Goal: Transaction & Acquisition: Book appointment/travel/reservation

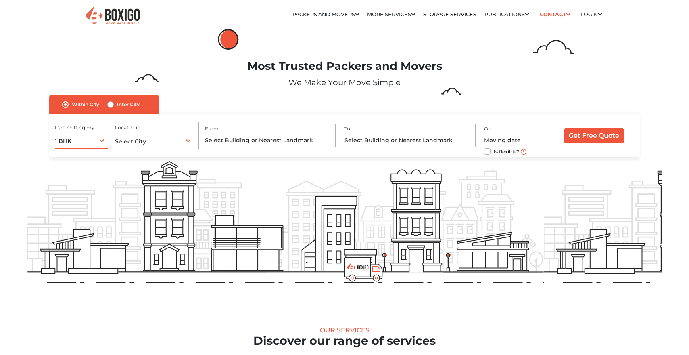
click at [98, 136] on div "1 BHK 1 BHK 2 BHK 3 BHK 3 + BHK FEW ITEMS" at bounding box center [81, 140] width 52 height 17
click at [88, 168] on li "2 BHK" at bounding box center [110, 174] width 110 height 16
click at [138, 143] on span "Select City" at bounding box center [130, 141] width 31 height 7
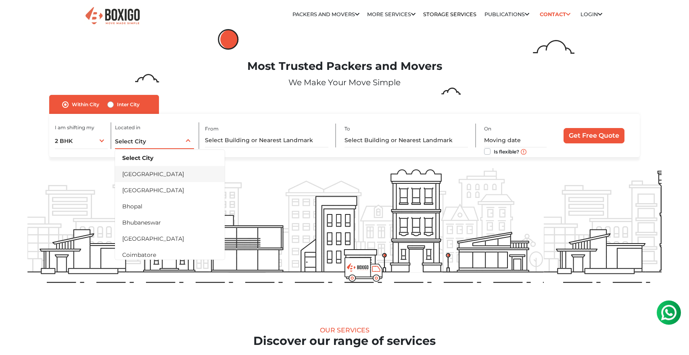
click at [146, 170] on li "[GEOGRAPHIC_DATA]" at bounding box center [170, 174] width 110 height 16
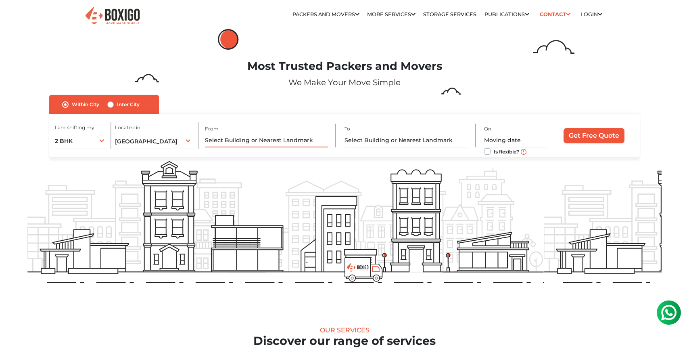
click at [231, 134] on input "text" at bounding box center [267, 140] width 124 height 14
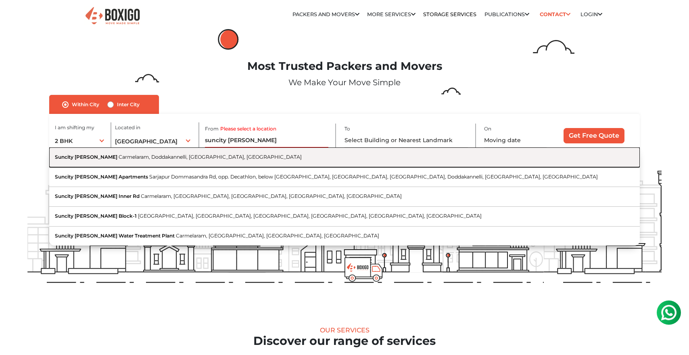
click at [234, 154] on button "Suncity Gloria Carmelaram, Doddakannelli, Bengaluru, Karnataka" at bounding box center [344, 157] width 591 height 20
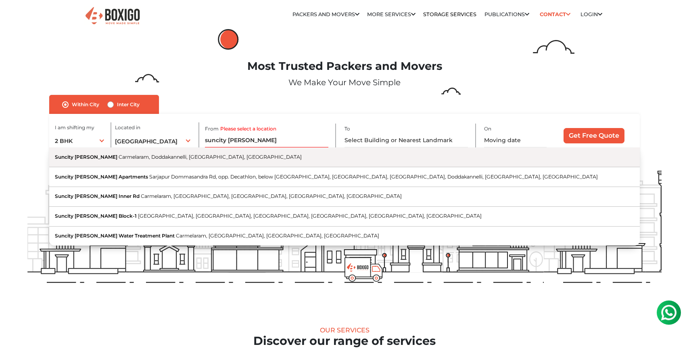
type input "Suncity [PERSON_NAME], Carmelaram, Doddakannelli, [GEOGRAPHIC_DATA], [GEOGRAPHI…"
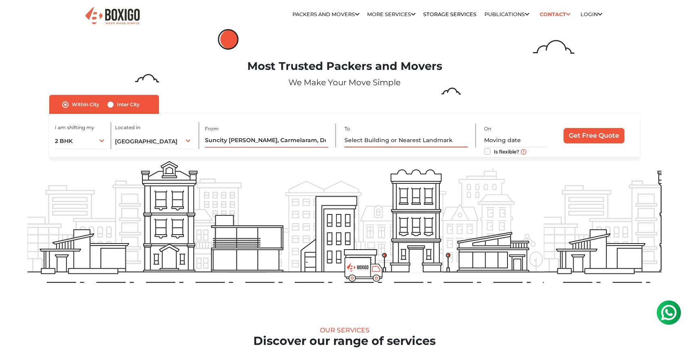
click at [420, 135] on input "text" at bounding box center [407, 140] width 124 height 14
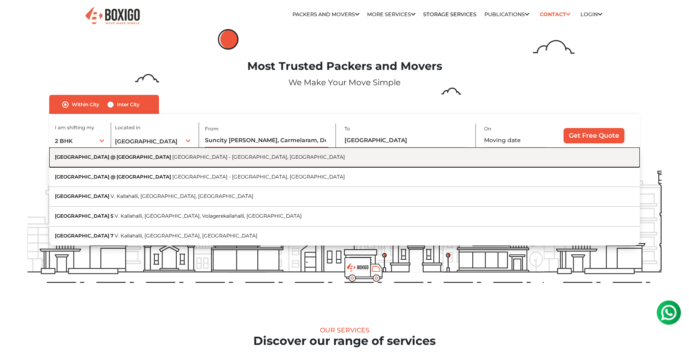
click at [408, 156] on button "Avalon Park @ The Prestige City Sarjapur - Marathahalli Road, Ittangur, Bengalu…" at bounding box center [344, 157] width 591 height 20
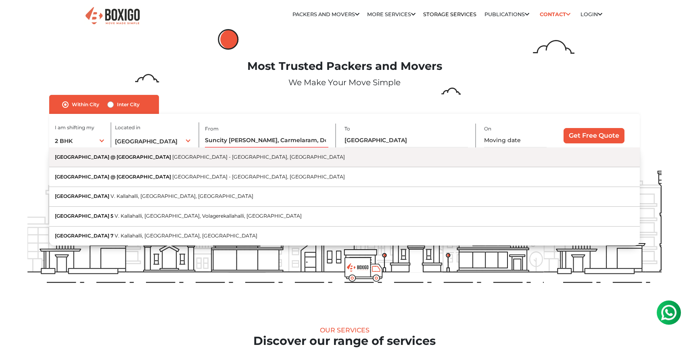
type input "[GEOGRAPHIC_DATA] @ [GEOGRAPHIC_DATA], [GEOGRAPHIC_DATA] - [GEOGRAPHIC_DATA], […"
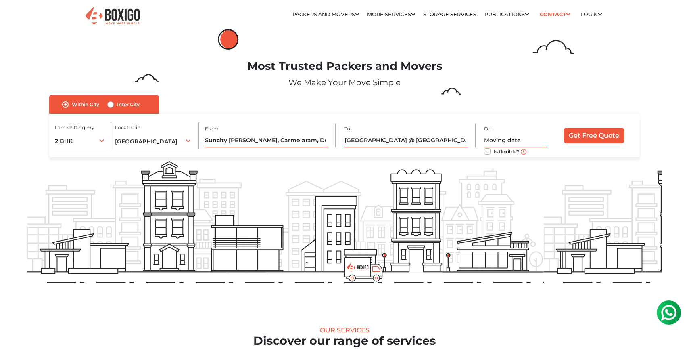
click at [498, 140] on input "text" at bounding box center [515, 140] width 62 height 14
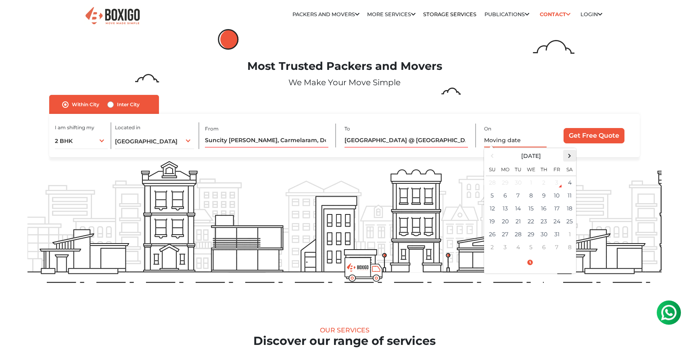
click at [568, 158] on span at bounding box center [570, 155] width 11 height 11
click at [497, 156] on span at bounding box center [492, 155] width 11 height 11
click at [546, 195] on td "9" at bounding box center [544, 195] width 13 height 13
click at [534, 140] on input "10/09/2025 12:00 AM" at bounding box center [515, 140] width 62 height 14
click at [521, 141] on input "10/09/2025 12:00 AM" at bounding box center [515, 140] width 62 height 14
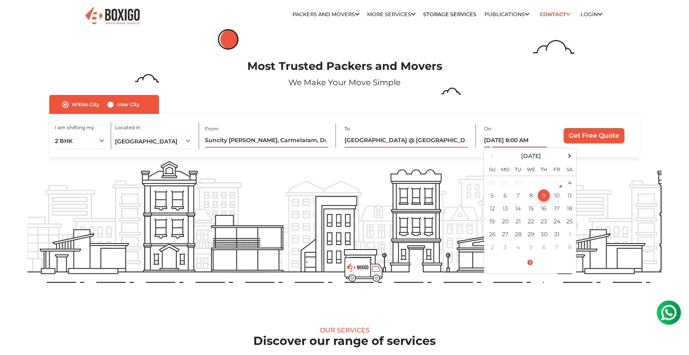
type input "10/09/2025 8:00 AM"
click at [604, 139] on input "Get Free Quote" at bounding box center [594, 135] width 61 height 15
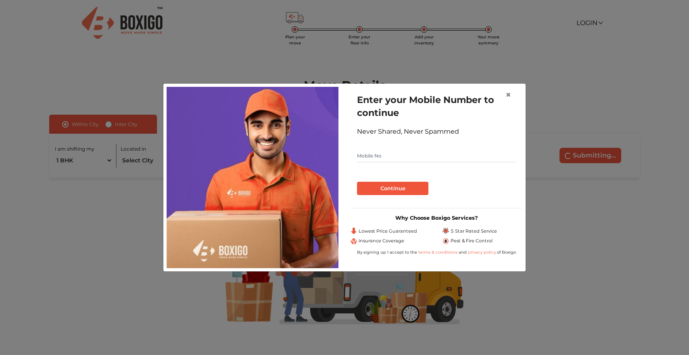
click at [366, 154] on input "text" at bounding box center [436, 155] width 159 height 13
type input "9005644831"
click at [370, 186] on button "Continue" at bounding box center [392, 189] width 71 height 14
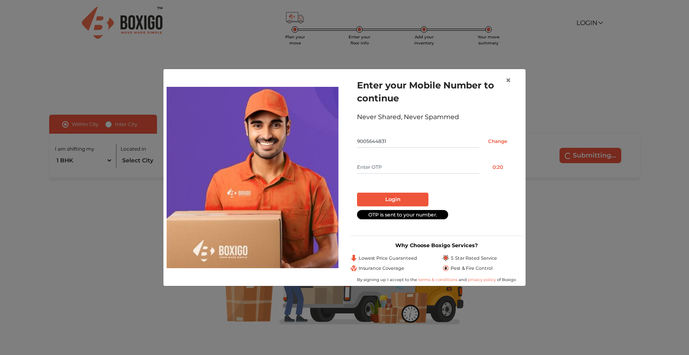
click at [371, 168] on input "text" at bounding box center [418, 167] width 122 height 13
type input "6795"
click at [371, 197] on button "Login" at bounding box center [392, 200] width 71 height 14
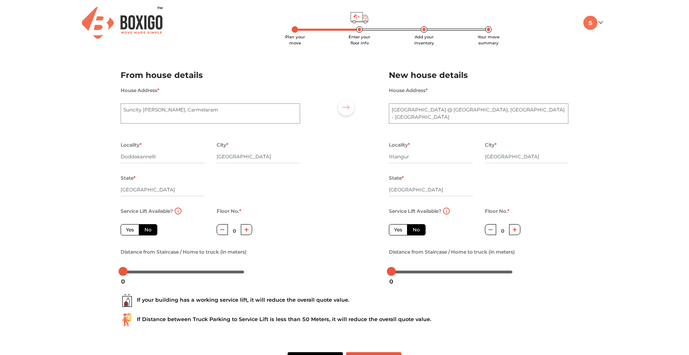
click at [136, 228] on label "Yes" at bounding box center [130, 229] width 19 height 11
click at [131, 228] on input "Yes" at bounding box center [128, 228] width 5 height 5
radio input "true"
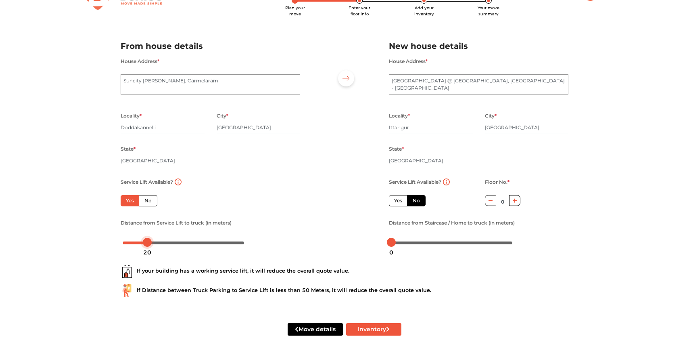
drag, startPoint x: 124, startPoint y: 240, endPoint x: 148, endPoint y: 239, distance: 23.8
click at [148, 239] on div at bounding box center [147, 242] width 9 height 9
click at [400, 199] on label "Yes" at bounding box center [398, 200] width 19 height 11
click at [400, 199] on input "Yes" at bounding box center [396, 199] width 5 height 5
radio input "false"
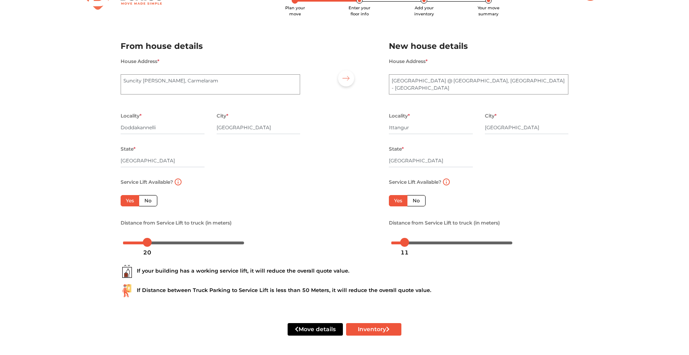
drag, startPoint x: 393, startPoint y: 243, endPoint x: 404, endPoint y: 243, distance: 11.3
click at [404, 243] on body "Plan your move Enter your floor info Add your inventory Your move summary My Mo…" at bounding box center [344, 148] width 689 height 355
click at [334, 236] on div at bounding box center [344, 141] width 77 height 222
click at [379, 326] on button "Inventory" at bounding box center [373, 329] width 55 height 13
click at [369, 330] on button "Inventory" at bounding box center [373, 329] width 55 height 13
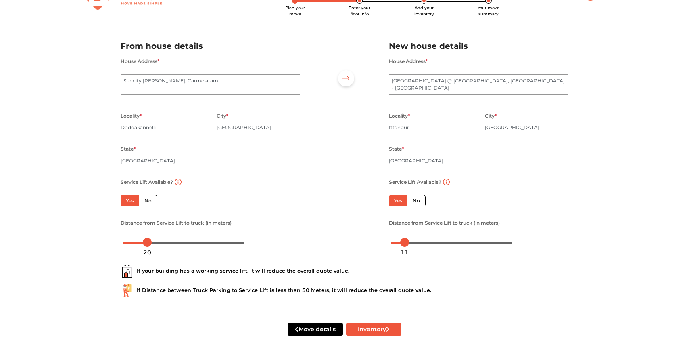
click at [184, 161] on input "[GEOGRAPHIC_DATA]" at bounding box center [163, 160] width 84 height 13
click at [236, 136] on div "City * Bengaluru" at bounding box center [259, 127] width 84 height 33
click at [366, 327] on button "Inventory" at bounding box center [373, 329] width 55 height 13
click at [360, 327] on button "Inventory" at bounding box center [373, 329] width 55 height 13
click at [374, 327] on button "Inventory" at bounding box center [373, 329] width 55 height 13
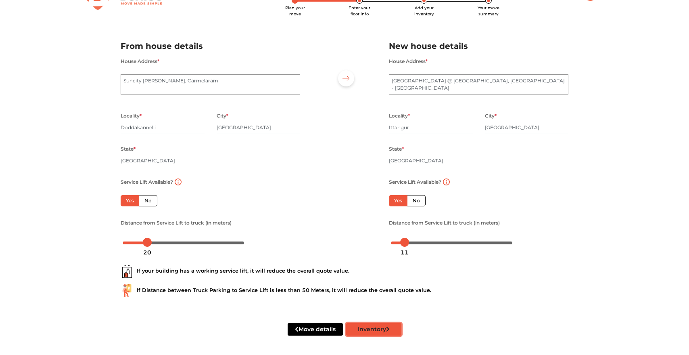
click at [371, 329] on button "Inventory" at bounding box center [373, 329] width 55 height 13
click at [452, 302] on div "If your building has a working service lift, it will reduce the overall quote v…" at bounding box center [345, 278] width 460 height 52
click at [385, 329] on button "Inventory" at bounding box center [373, 329] width 55 height 13
click at [322, 333] on button "Move details" at bounding box center [315, 329] width 55 height 13
click at [390, 331] on icon "submit" at bounding box center [388, 329] width 4 height 6
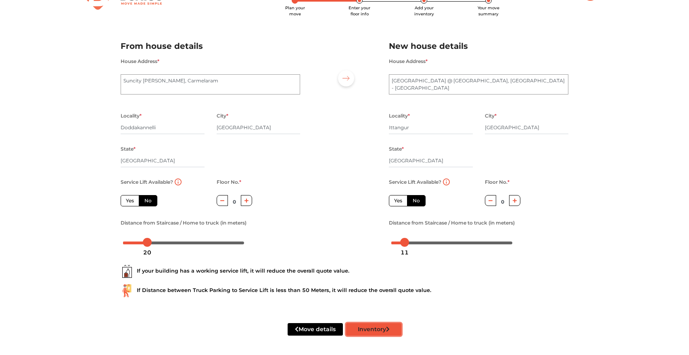
click at [364, 329] on button "Inventory" at bounding box center [373, 329] width 55 height 13
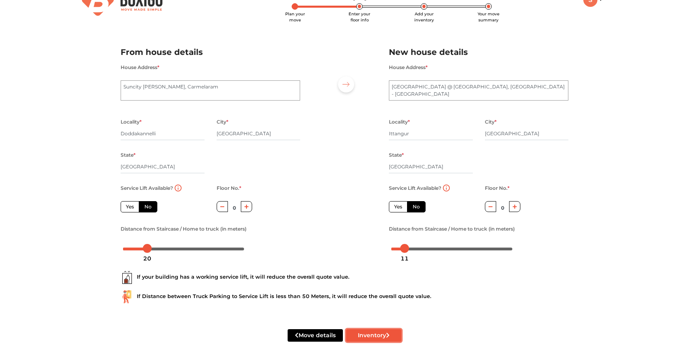
scroll to position [31, 0]
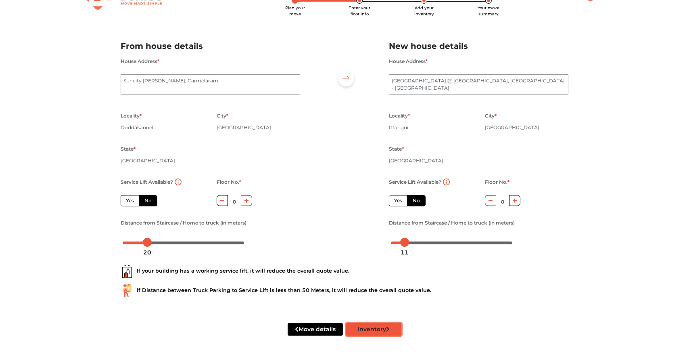
click at [384, 331] on button "Inventory" at bounding box center [373, 329] width 55 height 13
click at [392, 329] on button "Inventory" at bounding box center [373, 329] width 55 height 13
radio input "true"
click at [247, 201] on icon "button" at bounding box center [247, 200] width 4 height 5
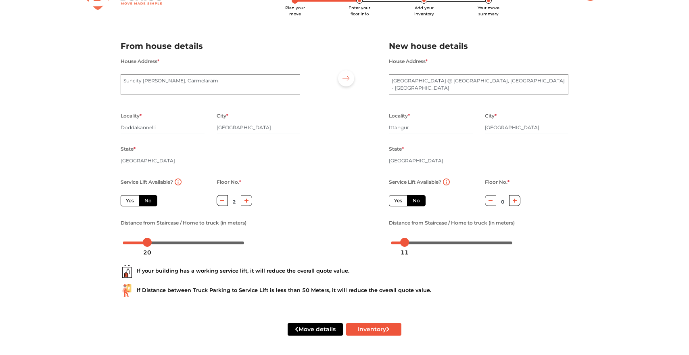
click at [247, 201] on icon "button" at bounding box center [247, 200] width 4 height 5
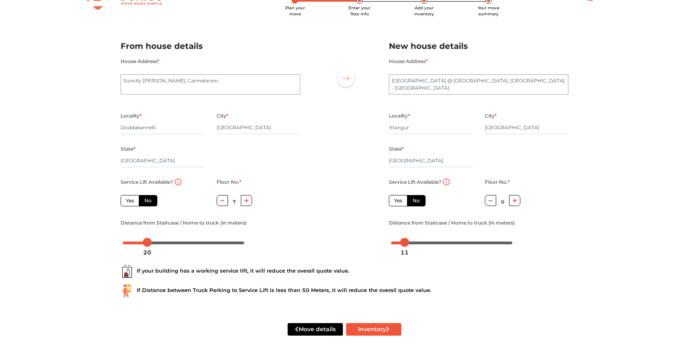
click at [247, 201] on icon "button" at bounding box center [247, 200] width 4 height 5
type input "8"
click at [513, 197] on button "button" at bounding box center [515, 200] width 12 height 11
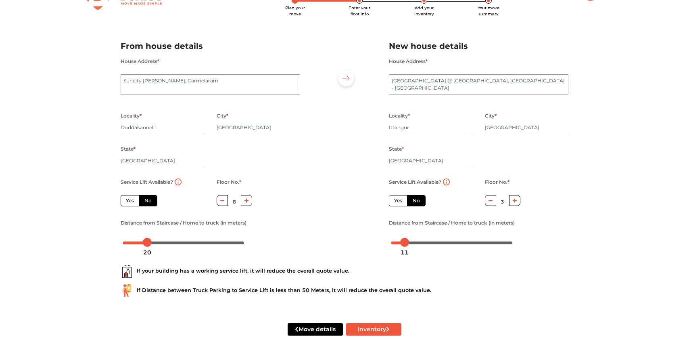
click at [513, 197] on button "button" at bounding box center [515, 200] width 12 height 11
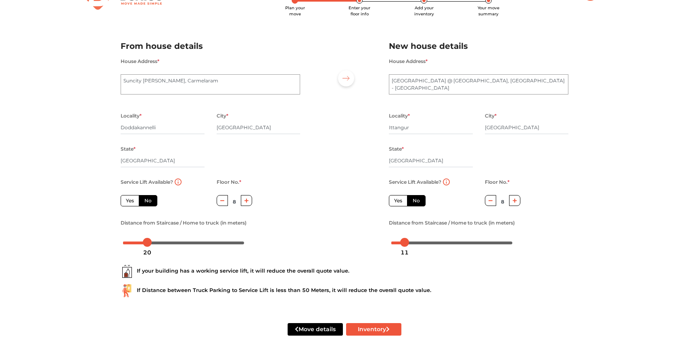
click at [513, 197] on button "button" at bounding box center [515, 200] width 12 height 11
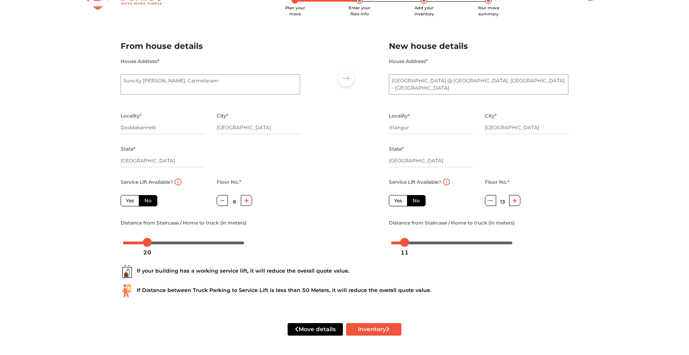
click at [513, 197] on button "button" at bounding box center [515, 200] width 12 height 11
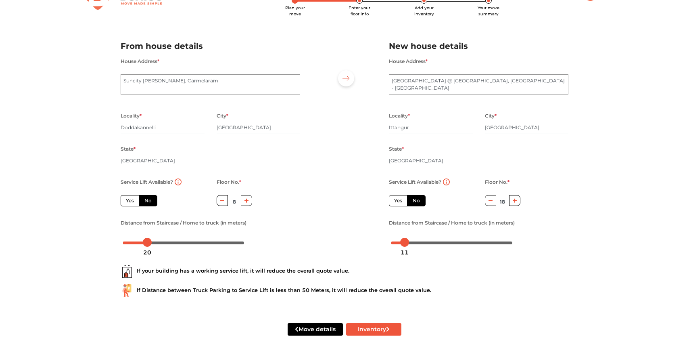
click at [513, 197] on button "button" at bounding box center [515, 200] width 12 height 11
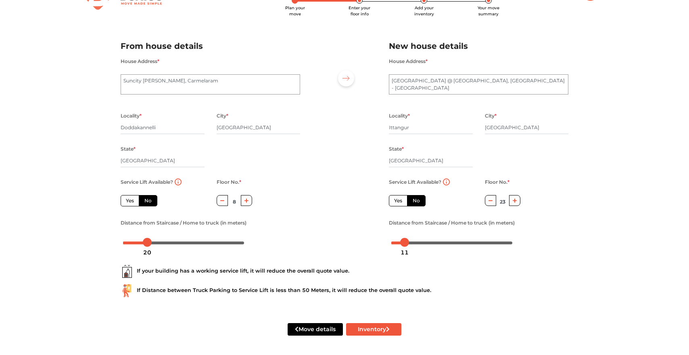
click at [513, 197] on button "button" at bounding box center [515, 200] width 12 height 11
type input "26"
click at [402, 204] on label "Yes" at bounding box center [398, 200] width 19 height 11
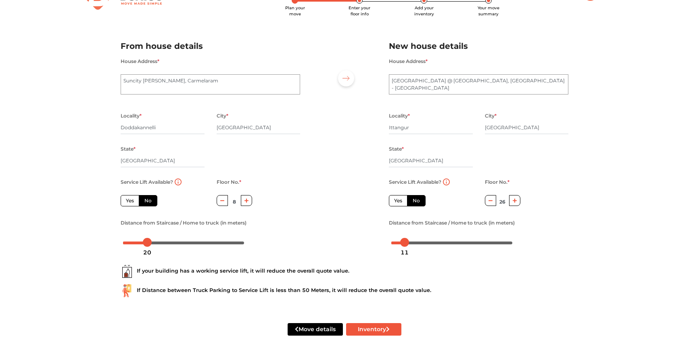
click at [400, 202] on input "Yes" at bounding box center [396, 199] width 5 height 5
radio input "true"
radio input "false"
type input "0"
click at [119, 198] on div "Service Lift Available? Yes No" at bounding box center [163, 197] width 96 height 41
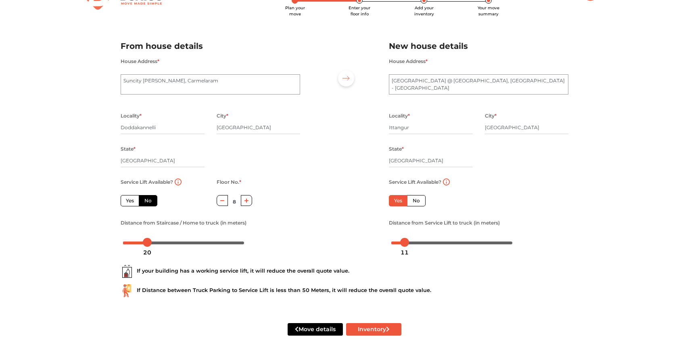
click at [126, 200] on label "Yes" at bounding box center [130, 200] width 19 height 11
click at [126, 200] on input "Yes" at bounding box center [128, 199] width 5 height 5
radio input "true"
type input "0"
click at [362, 328] on button "Inventory" at bounding box center [373, 329] width 55 height 13
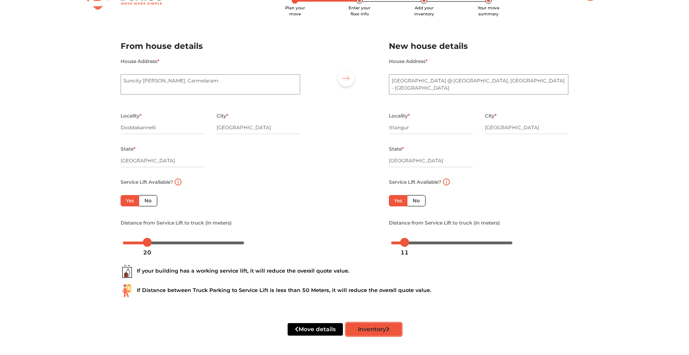
click at [362, 328] on button "Inventory" at bounding box center [373, 329] width 55 height 13
click at [326, 329] on button "Move details" at bounding box center [315, 329] width 55 height 13
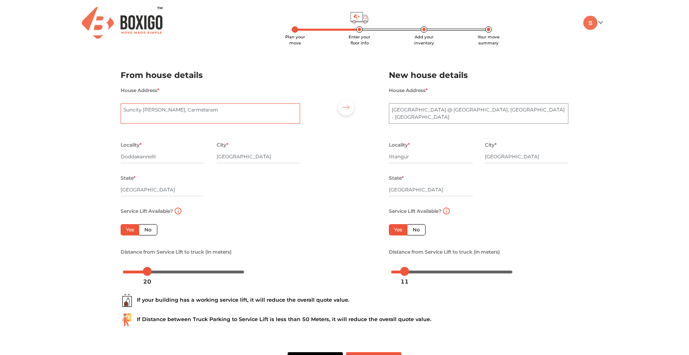
click at [261, 117] on textarea "Suncity [PERSON_NAME], Carmelaram" at bounding box center [211, 113] width 180 height 20
type textarea "Suncity [PERSON_NAME], Carmelaram 560035"
click at [545, 107] on textarea "[GEOGRAPHIC_DATA] @ [GEOGRAPHIC_DATA], [GEOGRAPHIC_DATA] - [GEOGRAPHIC_DATA]" at bounding box center [479, 113] width 180 height 20
type textarea "[GEOGRAPHIC_DATA] @ [GEOGRAPHIC_DATA]"
click at [575, 180] on div "Plan your move Enter your floor info Add your inventory Your move summary My Mo…" at bounding box center [344, 192] width 689 height 384
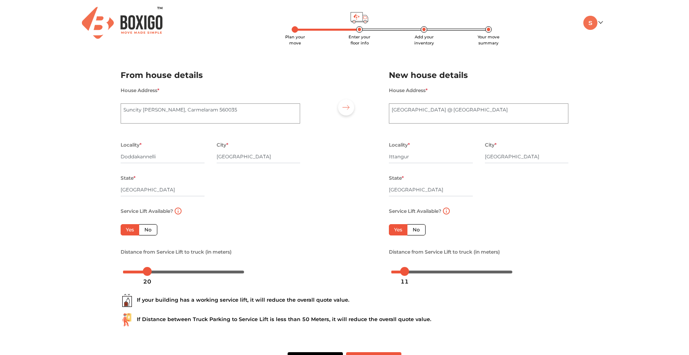
scroll to position [31, 0]
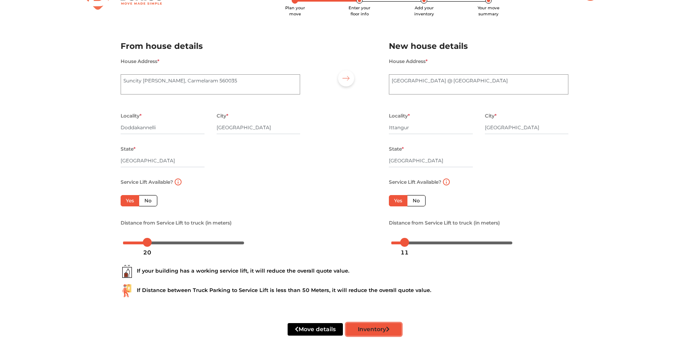
click at [367, 333] on button "Inventory" at bounding box center [373, 329] width 55 height 13
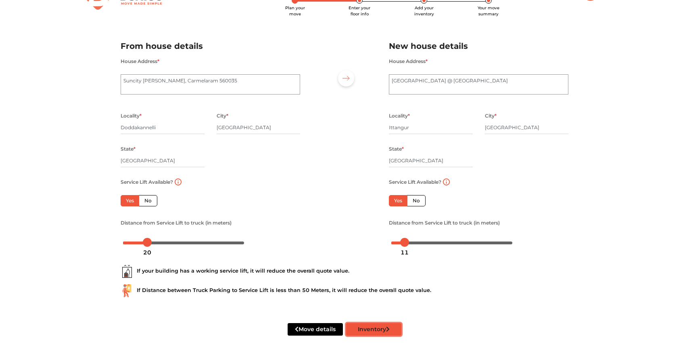
click at [367, 333] on button "Inventory" at bounding box center [373, 329] width 55 height 13
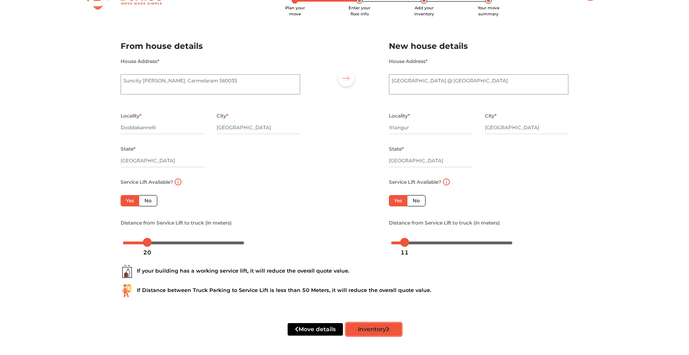
click at [367, 333] on button "Inventory" at bounding box center [373, 329] width 55 height 13
click at [408, 324] on div "Move details Inventory" at bounding box center [345, 329] width 460 height 13
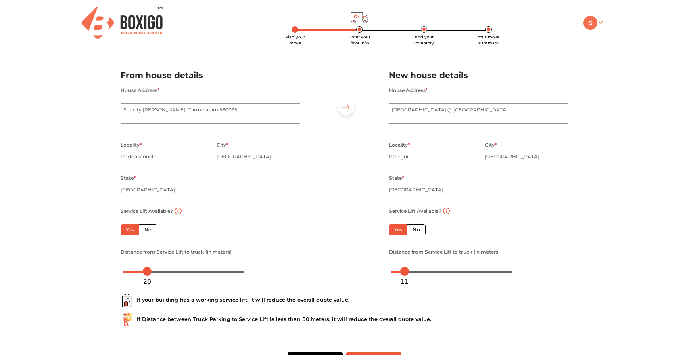
click at [593, 24] on img at bounding box center [591, 23] width 14 height 14
click at [608, 61] on link "Make Estimate" at bounding box center [616, 64] width 65 height 15
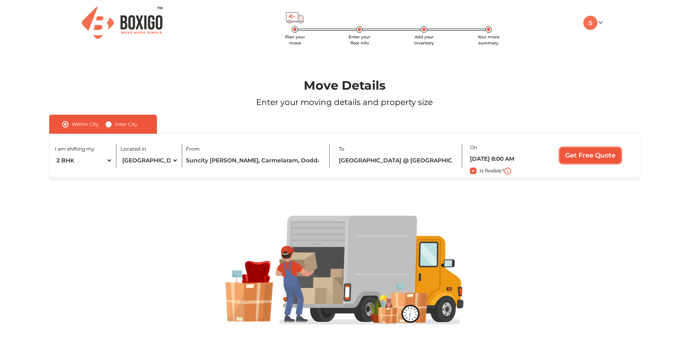
click at [580, 152] on input "Get Free Quote" at bounding box center [590, 155] width 61 height 15
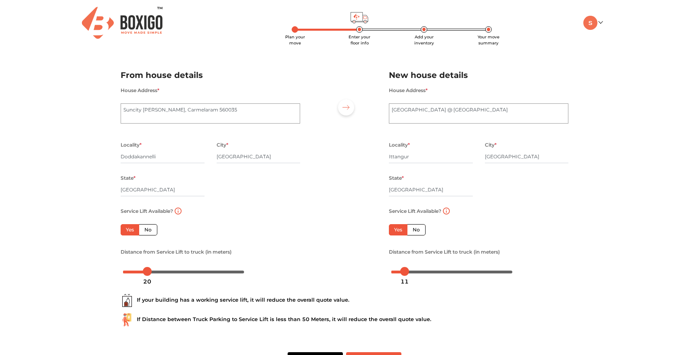
scroll to position [31, 0]
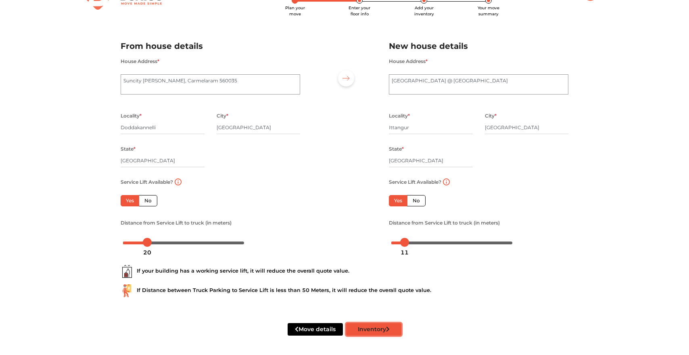
click at [383, 327] on button "Inventory" at bounding box center [373, 329] width 55 height 13
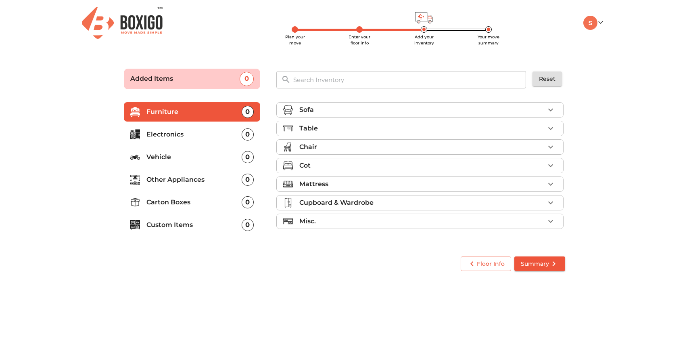
click at [390, 108] on div "Sofa" at bounding box center [421, 110] width 245 height 10
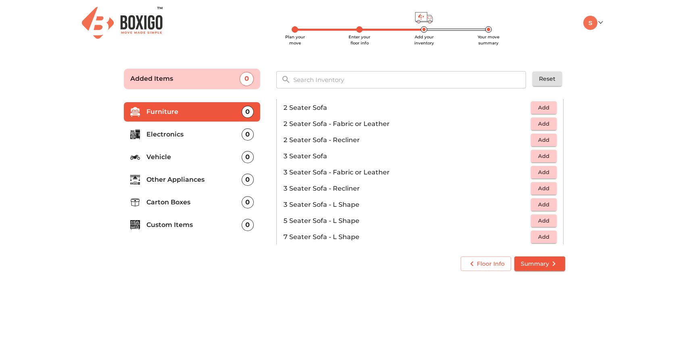
scroll to position [70, 0]
click at [538, 204] on span "Add" at bounding box center [544, 203] width 18 height 9
click at [523, 203] on icon "button" at bounding box center [526, 204] width 10 height 10
click at [543, 216] on span "Add" at bounding box center [544, 219] width 18 height 9
click at [208, 130] on p "Electronics" at bounding box center [194, 135] width 95 height 10
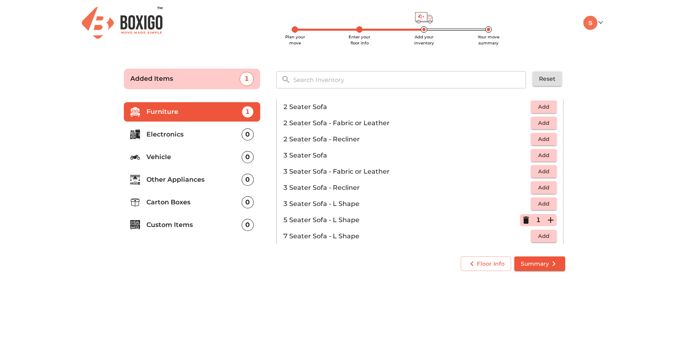
scroll to position [0, 0]
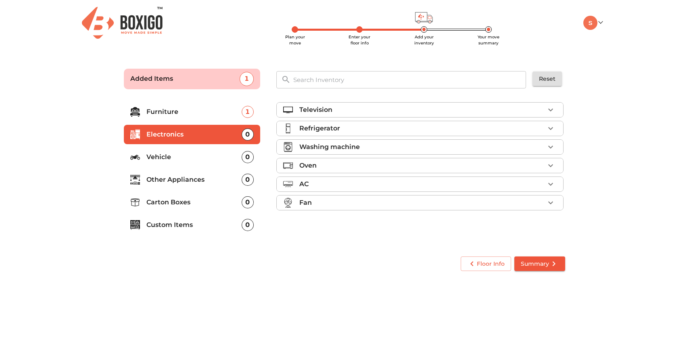
click at [335, 109] on div "Television" at bounding box center [421, 110] width 245 height 10
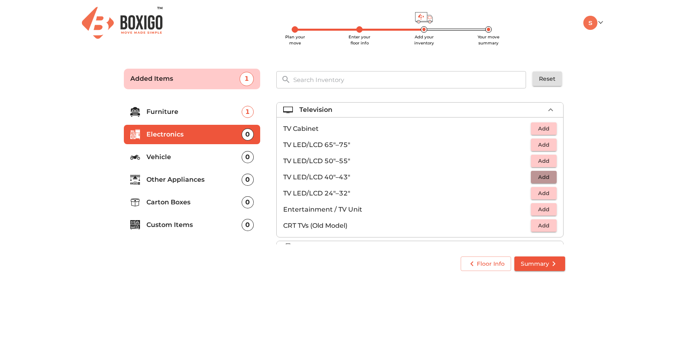
click at [542, 176] on span "Add" at bounding box center [544, 176] width 18 height 9
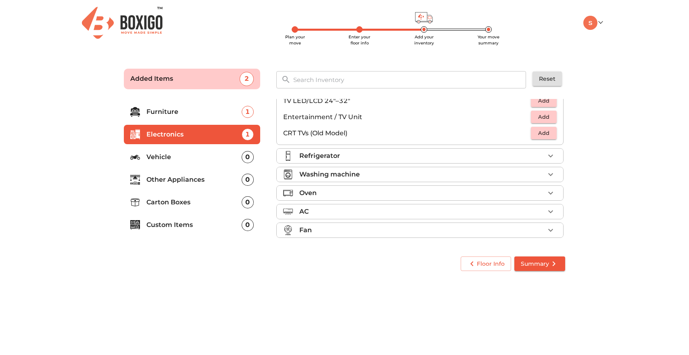
click at [330, 155] on p "Refrigerator" at bounding box center [319, 156] width 41 height 10
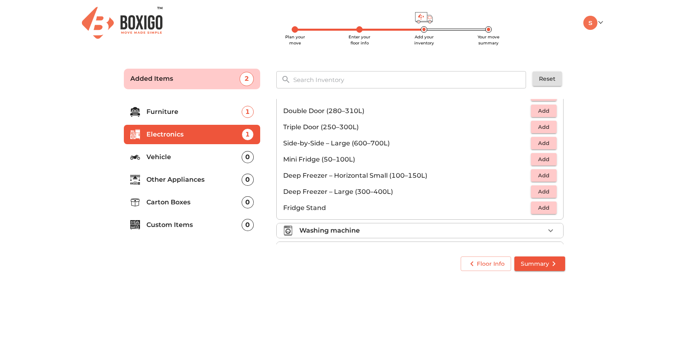
scroll to position [53, 0]
click at [548, 108] on span "Add" at bounding box center [544, 109] width 18 height 9
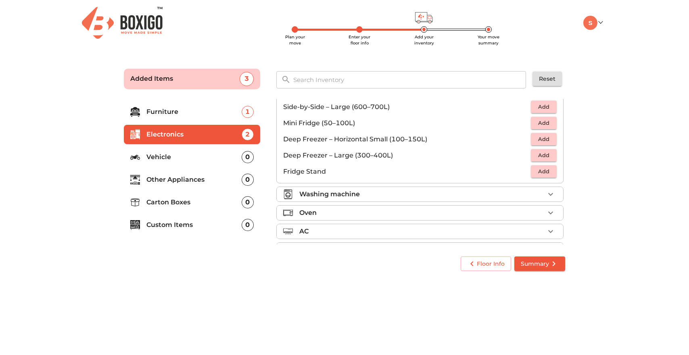
click at [494, 195] on div "Washing machine" at bounding box center [421, 194] width 245 height 10
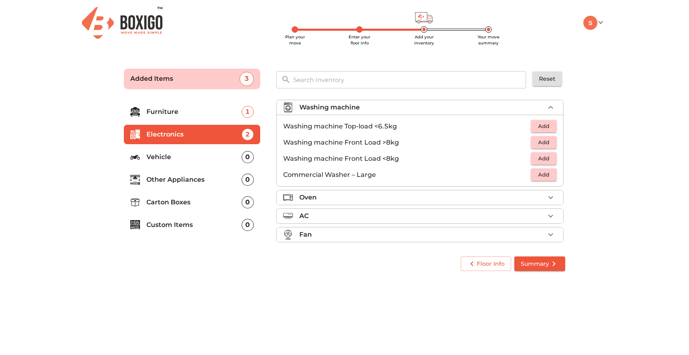
scroll to position [37, 0]
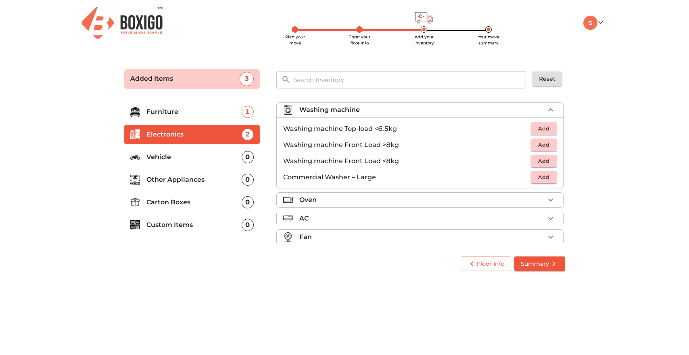
click at [545, 144] on span "Add" at bounding box center [544, 144] width 18 height 9
click at [528, 147] on icon "button" at bounding box center [526, 144] width 6 height 7
click at [540, 157] on span "Add" at bounding box center [544, 160] width 18 height 9
click at [523, 199] on div "Oven" at bounding box center [421, 200] width 245 height 10
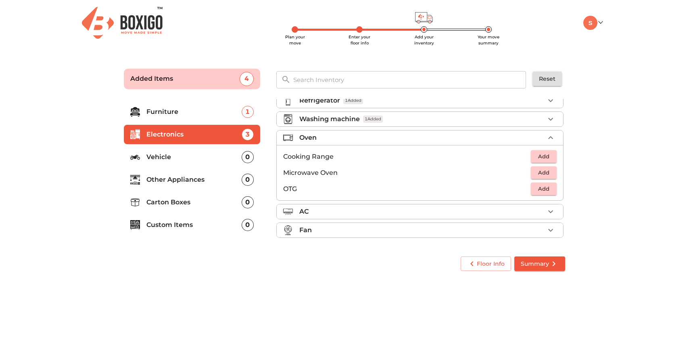
scroll to position [28, 0]
click at [548, 173] on span "Add" at bounding box center [544, 172] width 18 height 9
click at [543, 207] on div "AC" at bounding box center [421, 212] width 245 height 10
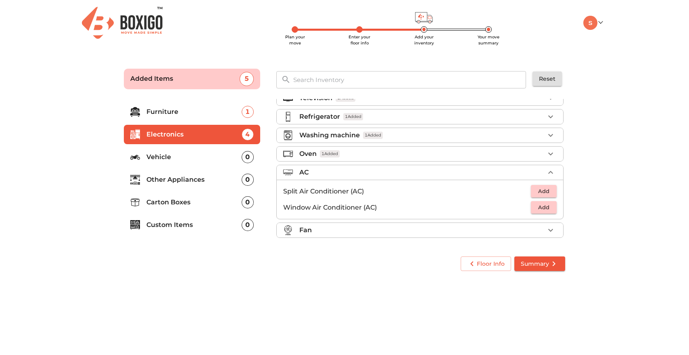
scroll to position [12, 0]
click at [521, 234] on div "Fan" at bounding box center [421, 230] width 245 height 10
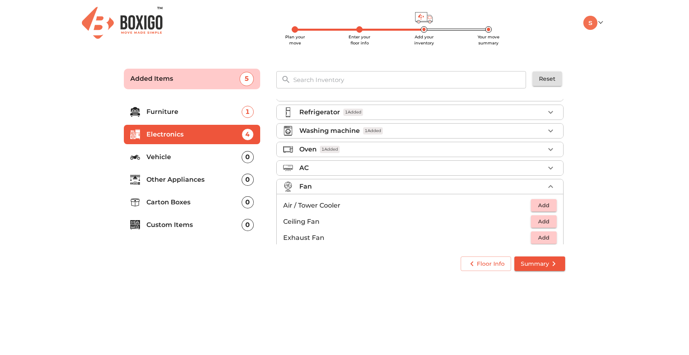
scroll to position [0, 0]
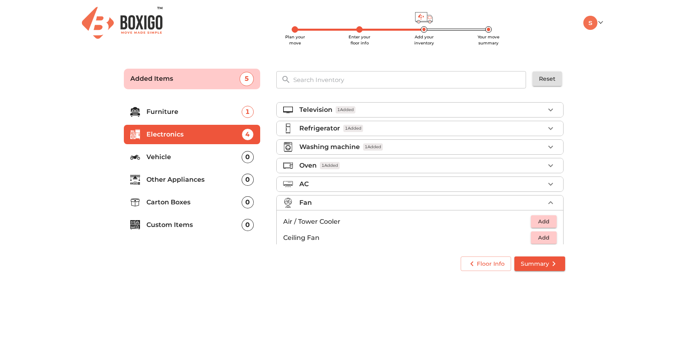
click at [208, 184] on li "Other Appliances 0" at bounding box center [192, 179] width 136 height 19
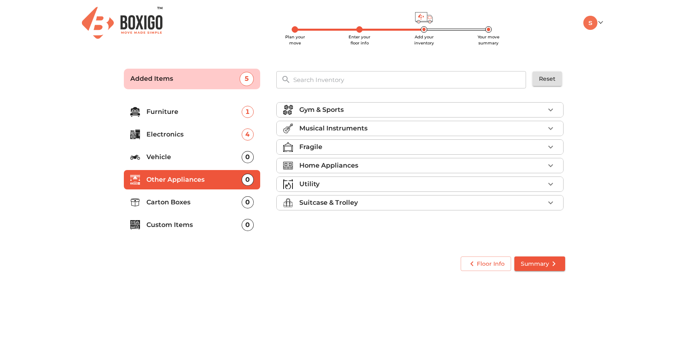
click at [336, 103] on li "Gym & Sports" at bounding box center [420, 110] width 287 height 15
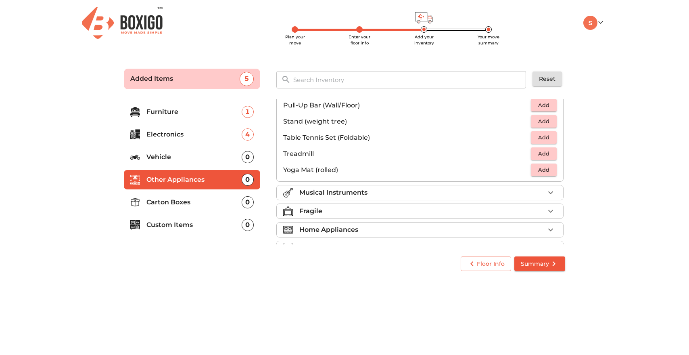
scroll to position [235, 0]
click at [337, 191] on p "Musical Instruments" at bounding box center [333, 191] width 68 height 10
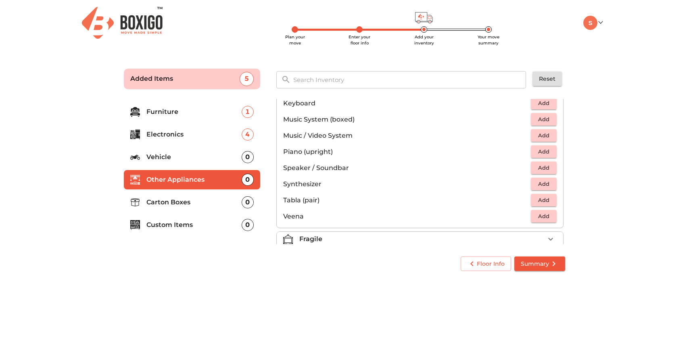
scroll to position [286, 0]
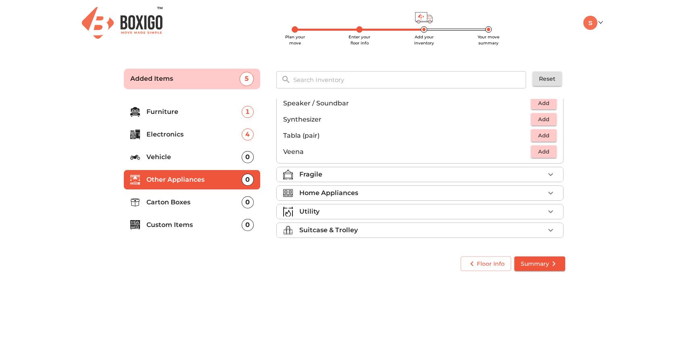
click at [335, 192] on p "Home Appliances" at bounding box center [328, 193] width 59 height 10
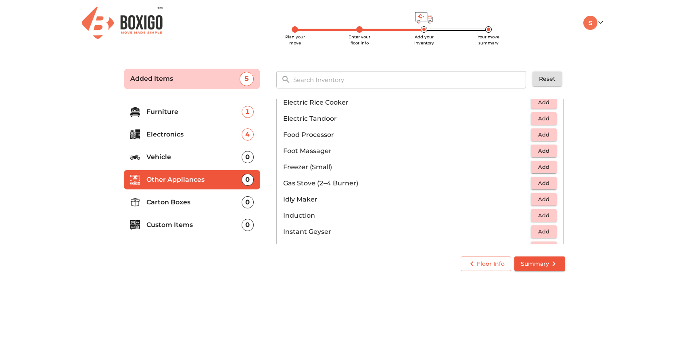
scroll to position [287, 0]
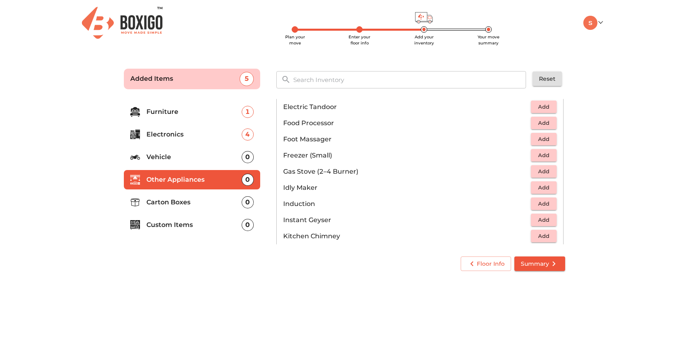
click at [538, 173] on span "Add" at bounding box center [544, 171] width 18 height 9
click at [546, 188] on span "Add" at bounding box center [544, 187] width 18 height 9
click at [541, 203] on span "Add" at bounding box center [544, 203] width 18 height 9
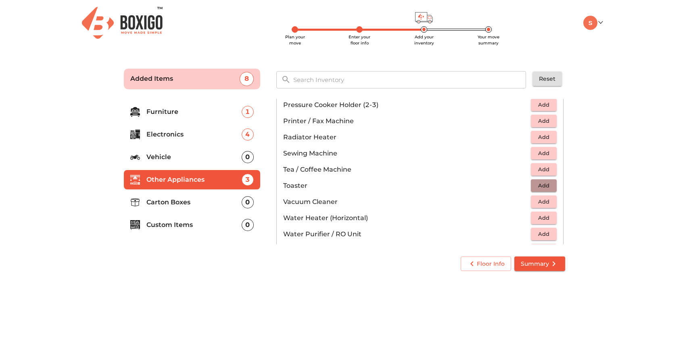
click at [543, 187] on span "Add" at bounding box center [544, 185] width 18 height 9
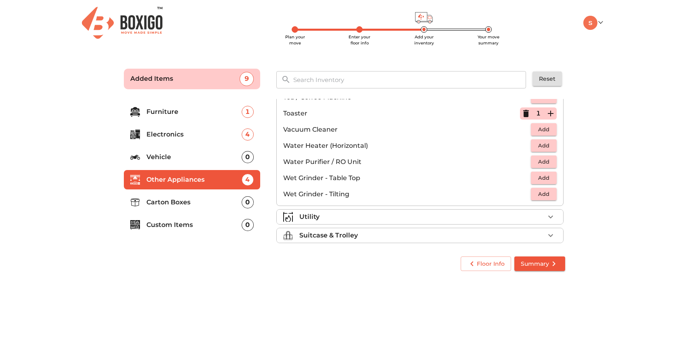
scroll to position [558, 0]
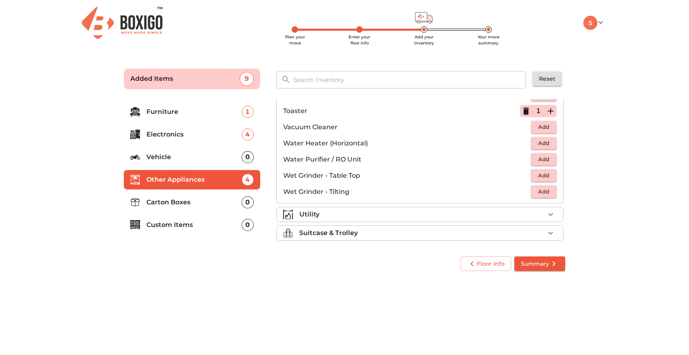
click at [542, 217] on div "Utility" at bounding box center [421, 214] width 245 height 10
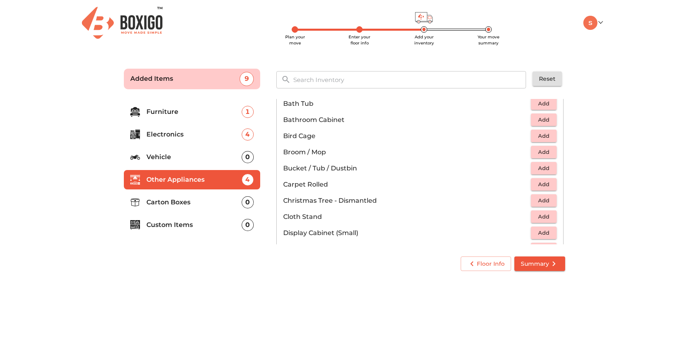
scroll to position [131, 0]
click at [536, 152] on span "Add" at bounding box center [544, 152] width 18 height 9
click at [542, 169] on span "Add" at bounding box center [544, 168] width 18 height 9
click at [553, 167] on icon "button" at bounding box center [551, 169] width 10 height 10
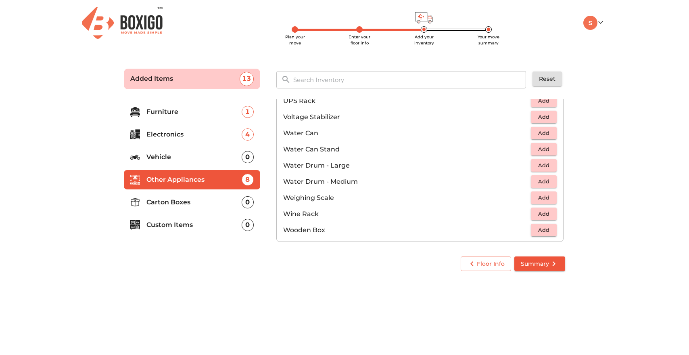
scroll to position [609, 0]
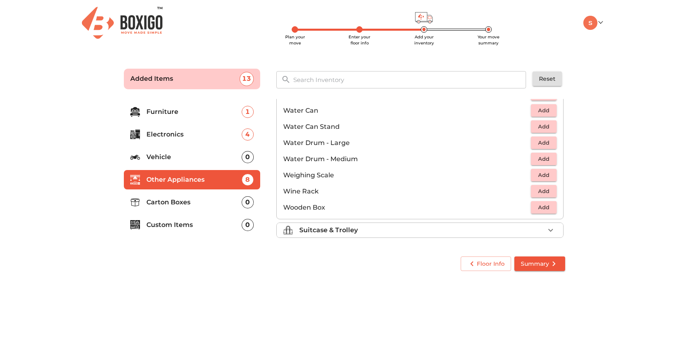
click at [534, 234] on div "Suitcase & Trolley" at bounding box center [421, 230] width 245 height 10
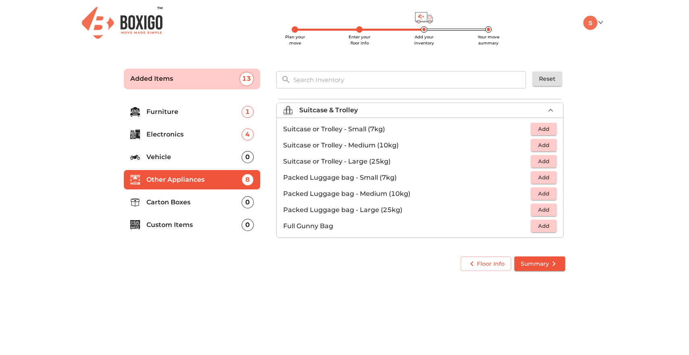
scroll to position [92, 0]
click at [546, 144] on span "Add" at bounding box center [544, 144] width 18 height 9
click at [550, 144] on icon "button" at bounding box center [551, 145] width 10 height 10
click at [546, 165] on span "Add" at bounding box center [544, 161] width 18 height 9
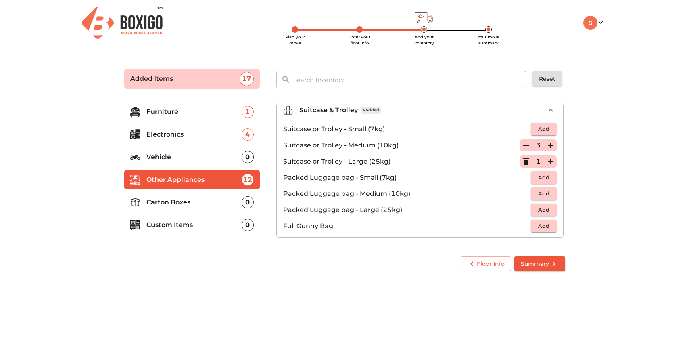
click at [550, 164] on icon "button" at bounding box center [551, 162] width 10 height 10
click at [553, 144] on icon "button" at bounding box center [551, 145] width 10 height 10
click at [545, 194] on span "Add" at bounding box center [544, 193] width 18 height 9
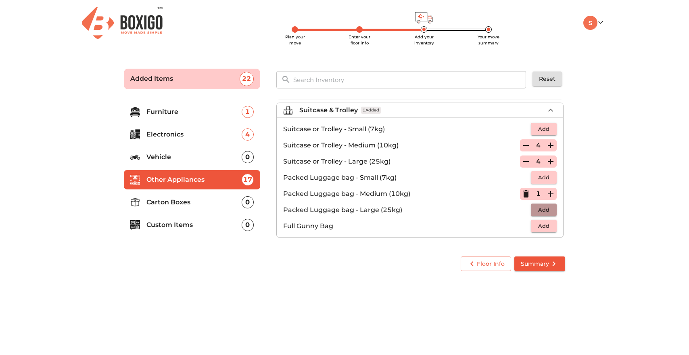
click at [549, 212] on span "Add" at bounding box center [544, 209] width 18 height 9
click at [553, 207] on icon "button" at bounding box center [551, 210] width 10 height 10
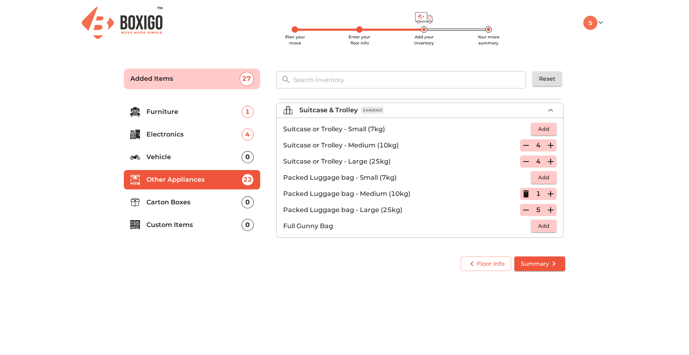
click at [529, 161] on icon "button" at bounding box center [526, 162] width 10 height 10
click at [529, 161] on p "Suitcase or Trolley - Large (25kg)" at bounding box center [407, 162] width 248 height 10
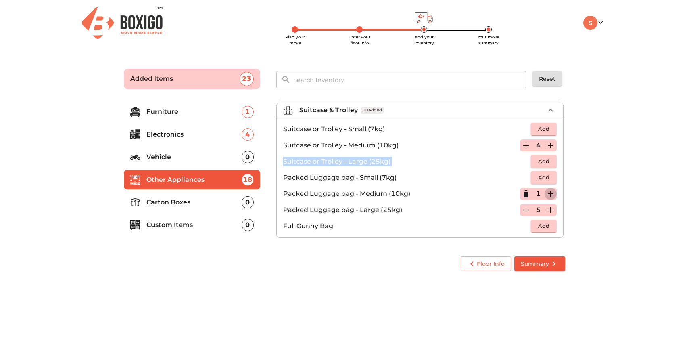
click at [550, 190] on icon "button" at bounding box center [551, 194] width 10 height 10
click at [545, 228] on span "Add" at bounding box center [544, 225] width 18 height 9
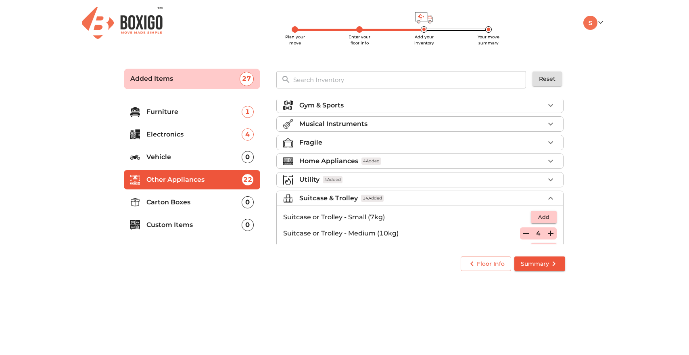
scroll to position [0, 0]
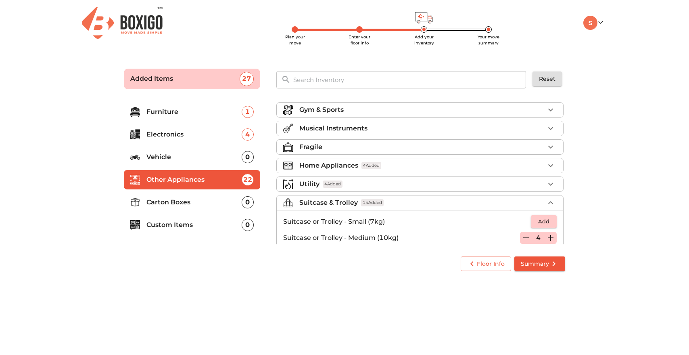
click at [343, 163] on p "Home Appliances" at bounding box center [328, 166] width 59 height 10
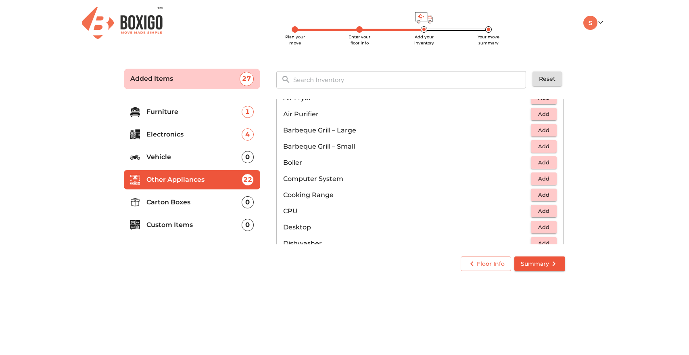
scroll to position [105, 0]
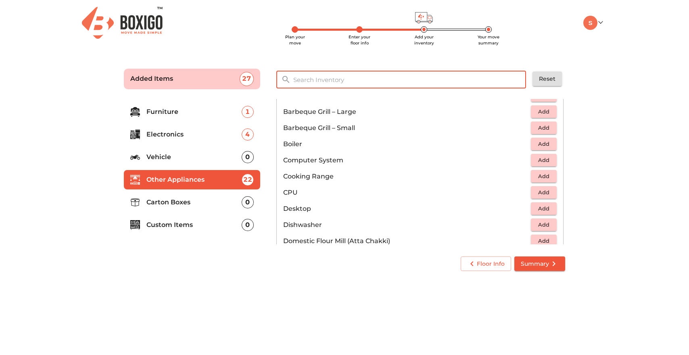
click at [337, 79] on input "text" at bounding box center [410, 79] width 243 height 17
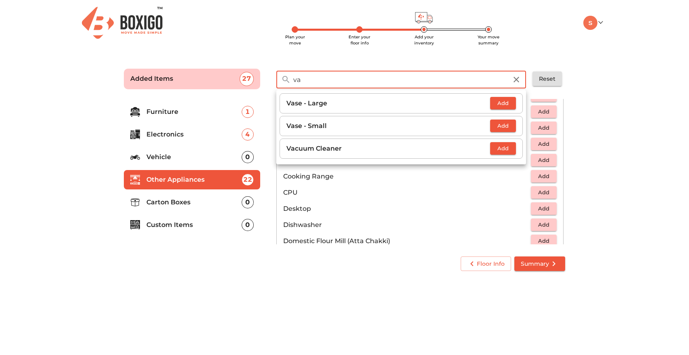
type input "va"
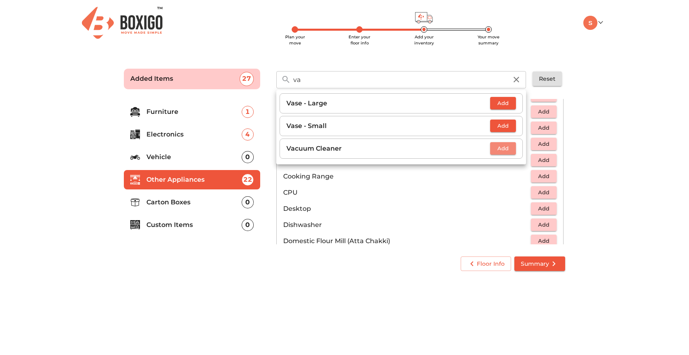
click at [503, 148] on span "Add" at bounding box center [503, 148] width 18 height 9
click at [174, 202] on p "Carton Boxes" at bounding box center [194, 202] width 95 height 10
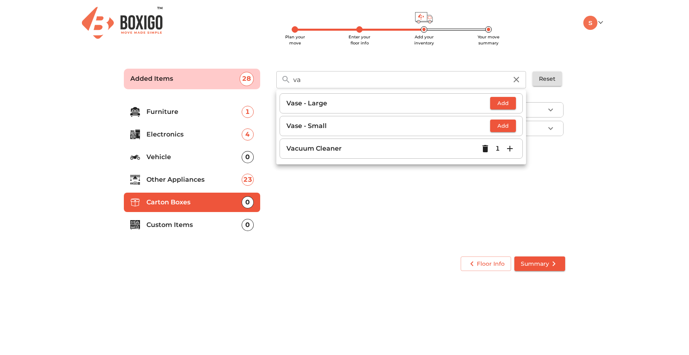
scroll to position [0, 0]
click at [337, 221] on div "Boxigo Carton Box Self Carton Box" at bounding box center [420, 172] width 295 height 153
click at [503, 103] on span "Add" at bounding box center [503, 102] width 18 height 9
click at [513, 103] on icon "button" at bounding box center [510, 104] width 6 height 6
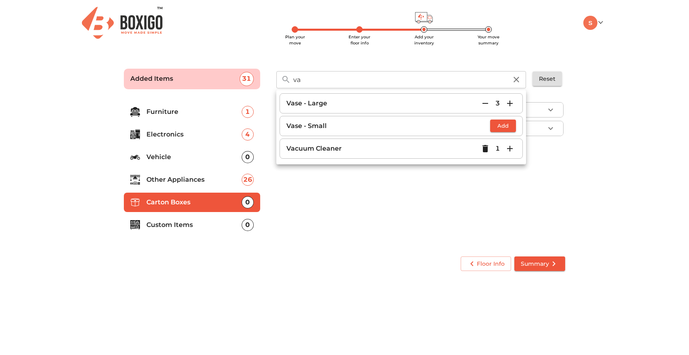
click at [513, 103] on icon "button" at bounding box center [510, 104] width 6 height 6
click at [512, 128] on span "Add" at bounding box center [503, 125] width 18 height 9
click at [513, 128] on icon "button" at bounding box center [510, 126] width 10 height 10
click at [482, 208] on div "Boxigo Carton Box Self Carton Box" at bounding box center [420, 172] width 295 height 153
click at [519, 82] on icon "button" at bounding box center [517, 80] width 10 height 10
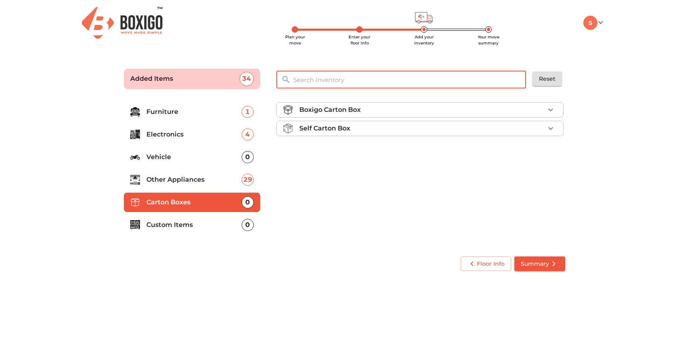
click at [465, 80] on input "text" at bounding box center [410, 79] width 243 height 17
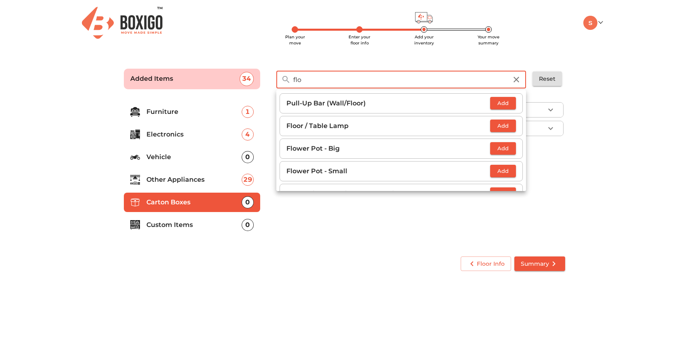
type input "flo"
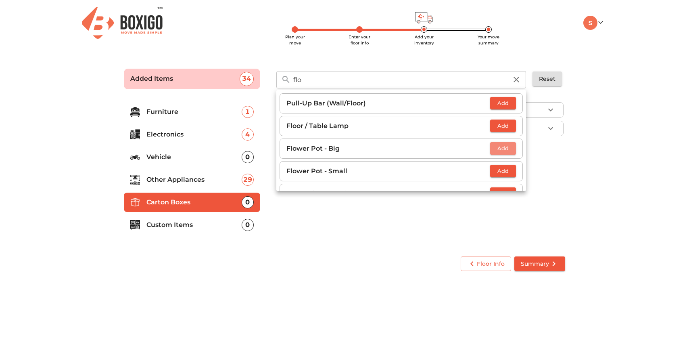
click at [504, 149] on span "Add" at bounding box center [503, 148] width 18 height 9
click at [511, 147] on icon "button" at bounding box center [510, 149] width 6 height 6
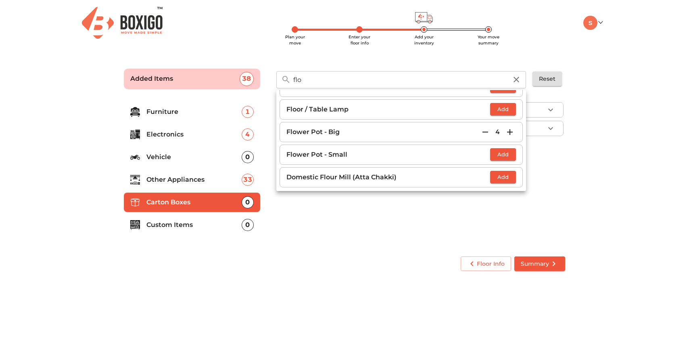
scroll to position [19, 0]
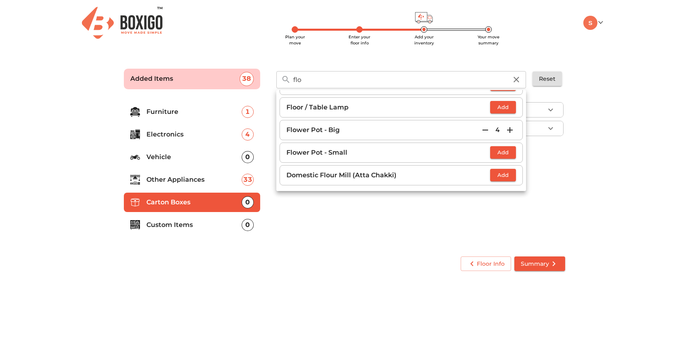
click at [507, 151] on span "Add" at bounding box center [503, 152] width 18 height 9
click at [511, 152] on icon "button" at bounding box center [510, 153] width 10 height 10
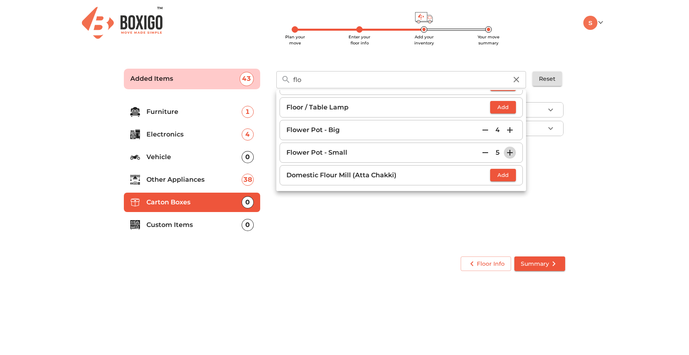
click at [511, 152] on icon "button" at bounding box center [510, 153] width 10 height 10
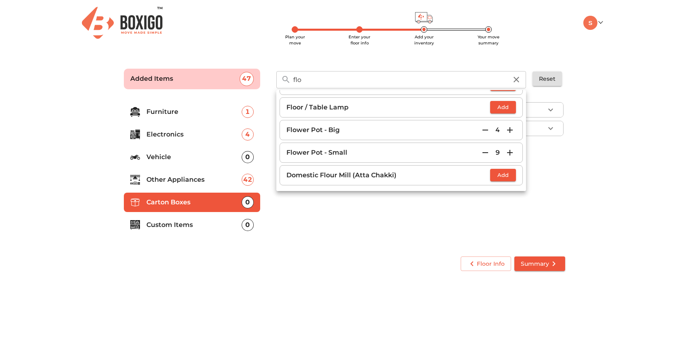
click at [511, 152] on icon "button" at bounding box center [510, 153] width 10 height 10
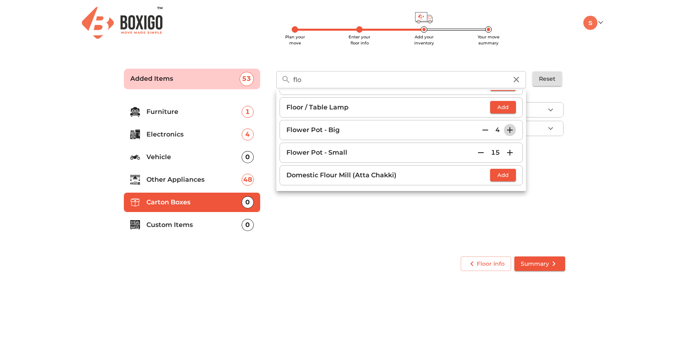
click at [512, 132] on icon "button" at bounding box center [510, 130] width 10 height 10
click at [442, 220] on div "Boxigo Carton Box Self Carton Box" at bounding box center [420, 172] width 295 height 153
click at [216, 178] on p "Other Appliances" at bounding box center [194, 180] width 95 height 10
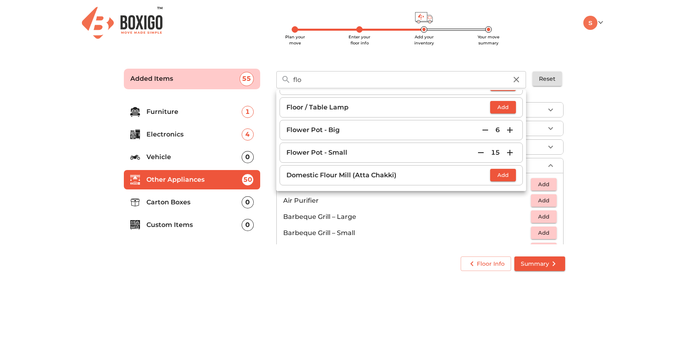
click at [211, 203] on p "Carton Boxes" at bounding box center [194, 202] width 95 height 10
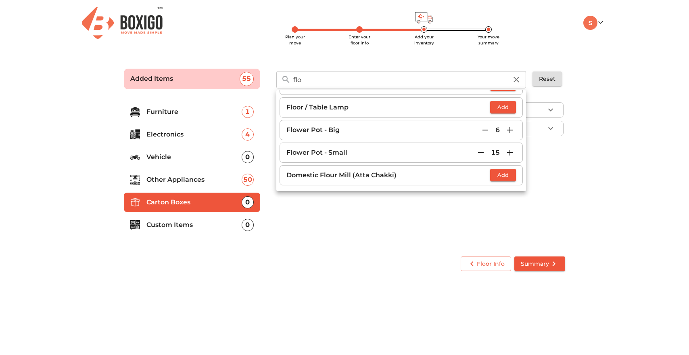
click at [339, 232] on div "Boxigo Carton Box Self Carton Box" at bounding box center [420, 172] width 295 height 153
click at [517, 78] on icon "button" at bounding box center [517, 80] width 10 height 10
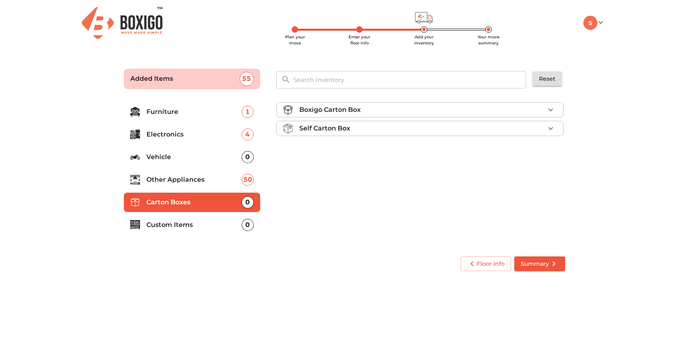
click at [540, 115] on li "Boxigo Carton Box" at bounding box center [420, 110] width 287 height 15
click at [521, 149] on div "Self Carton Box" at bounding box center [421, 152] width 245 height 10
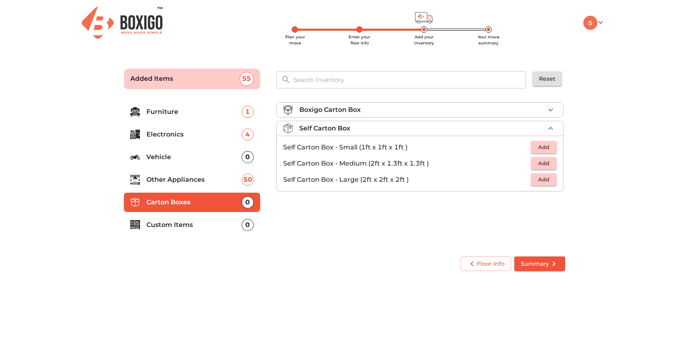
click at [512, 128] on div "Self Carton Box" at bounding box center [421, 129] width 245 height 10
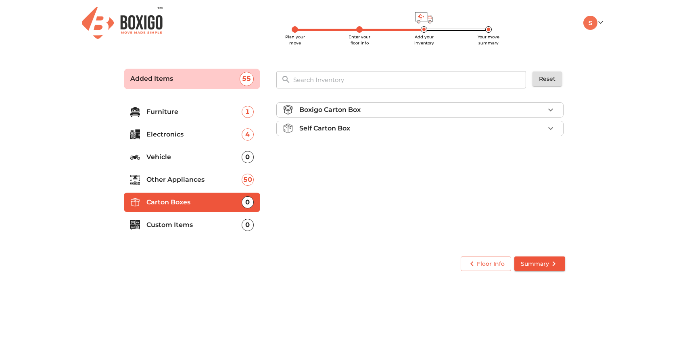
click at [512, 114] on div "Boxigo Carton Box" at bounding box center [421, 110] width 245 height 10
click at [541, 127] on span "Add" at bounding box center [544, 128] width 18 height 9
click at [549, 127] on icon "button" at bounding box center [551, 129] width 10 height 10
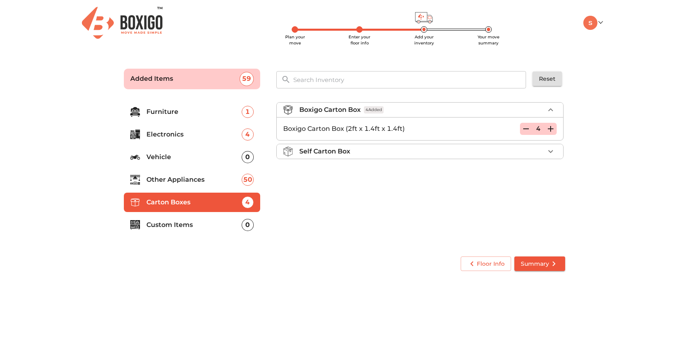
click at [549, 127] on icon "button" at bounding box center [551, 129] width 10 height 10
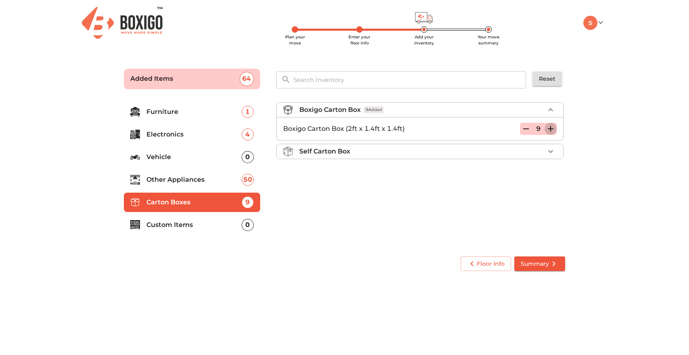
click at [549, 127] on icon "button" at bounding box center [551, 129] width 10 height 10
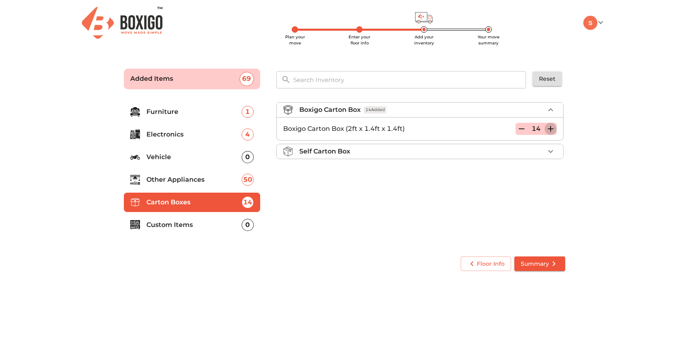
click at [549, 127] on icon "button" at bounding box center [551, 129] width 10 height 10
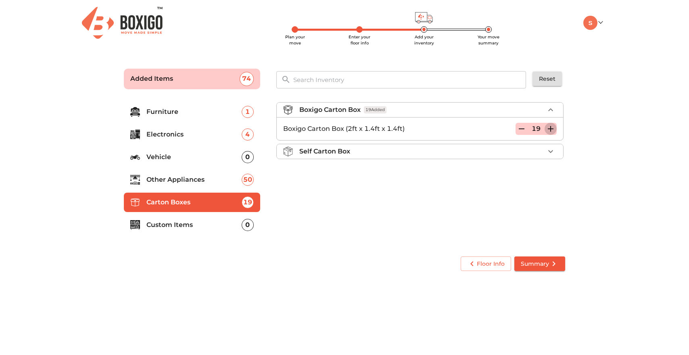
click at [549, 127] on icon "button" at bounding box center [551, 129] width 10 height 10
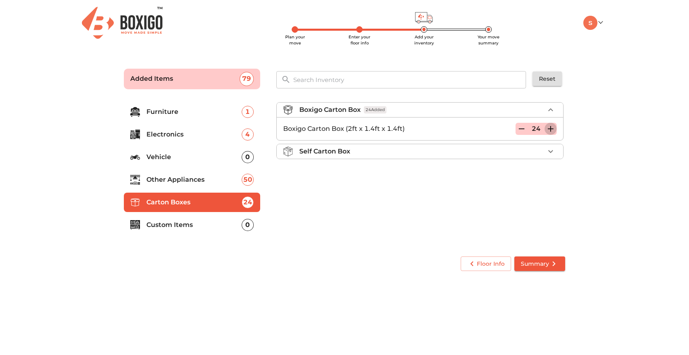
click at [549, 127] on icon "button" at bounding box center [551, 129] width 10 height 10
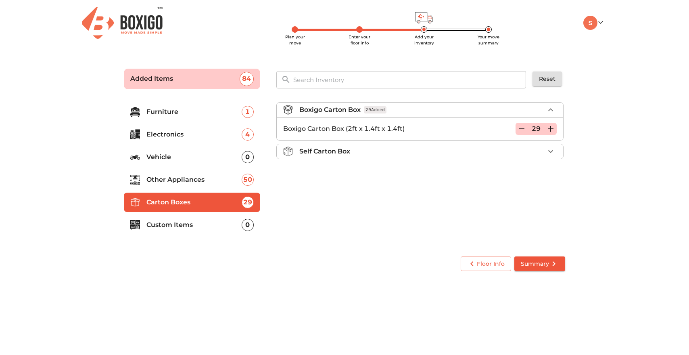
click at [549, 127] on icon "button" at bounding box center [551, 129] width 10 height 10
click at [233, 229] on li "Custom Items 0" at bounding box center [192, 224] width 136 height 19
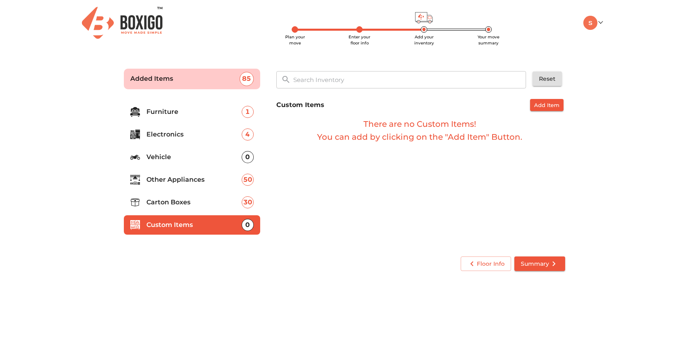
click at [536, 265] on span "Summary" at bounding box center [540, 264] width 38 height 10
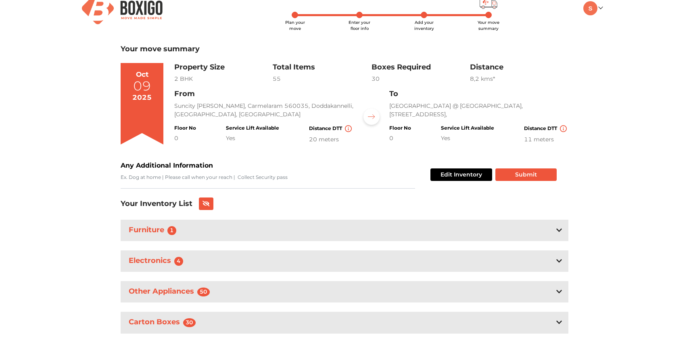
scroll to position [22, 0]
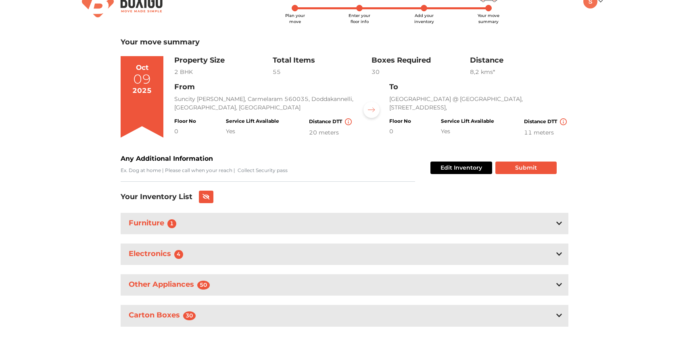
click at [251, 226] on div "Furniture 1" at bounding box center [345, 223] width 448 height 21
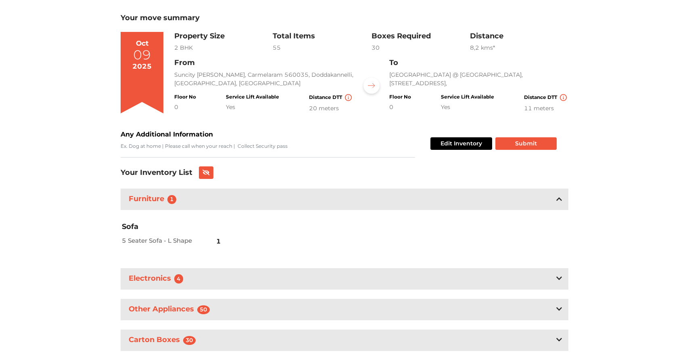
scroll to position [51, 0]
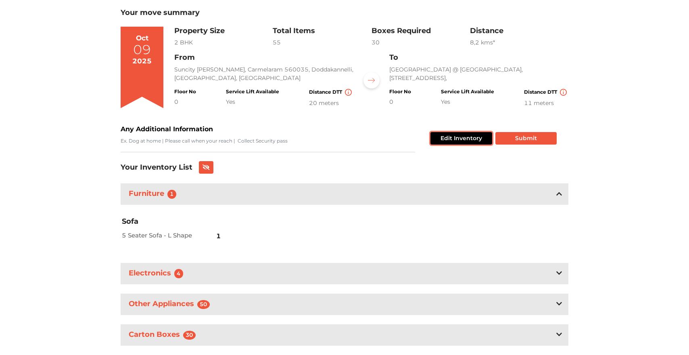
click at [450, 139] on button "Edit Inventory" at bounding box center [462, 138] width 62 height 13
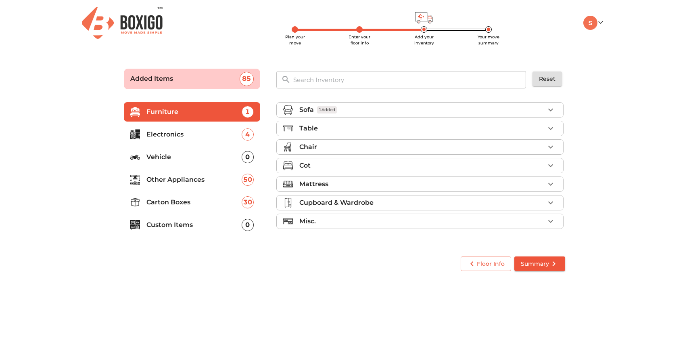
click at [329, 165] on div "Cot" at bounding box center [421, 166] width 245 height 10
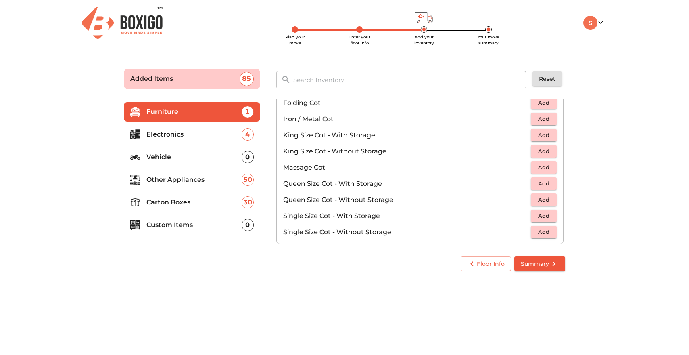
scroll to position [195, 0]
click at [543, 182] on span "Add" at bounding box center [544, 182] width 18 height 9
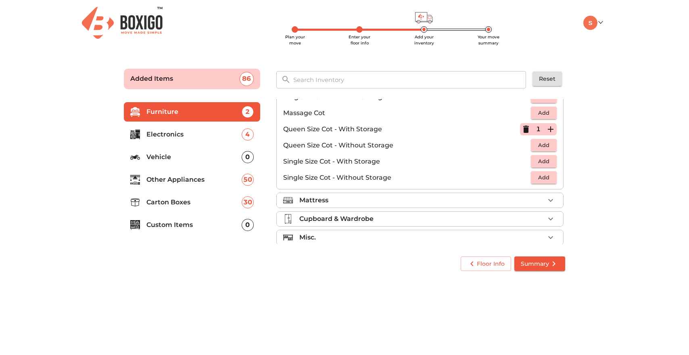
click at [487, 197] on div "Mattress" at bounding box center [421, 200] width 245 height 10
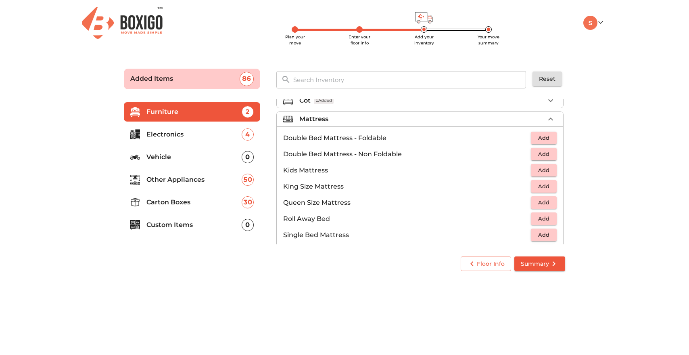
scroll to position [78, 0]
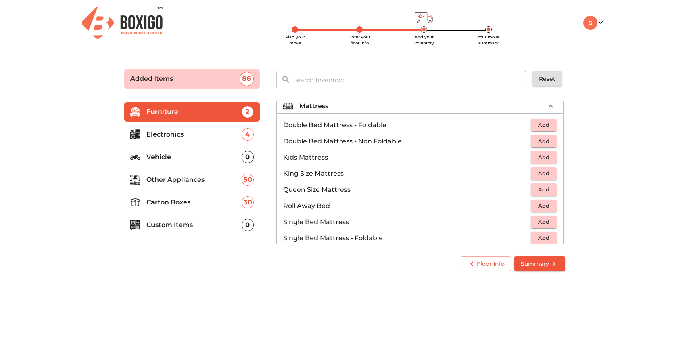
click at [540, 190] on span "Add" at bounding box center [544, 189] width 18 height 9
click at [551, 188] on icon "button" at bounding box center [551, 190] width 6 height 6
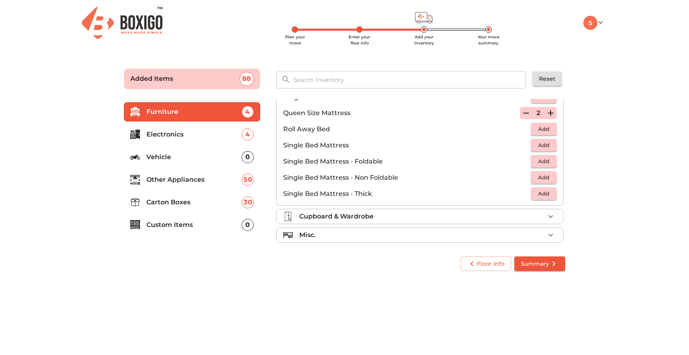
scroll to position [159, 0]
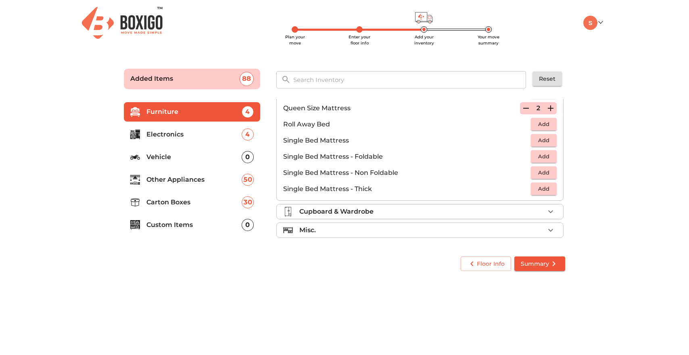
click at [460, 216] on li "Cupboard & Wardrobe" at bounding box center [420, 211] width 287 height 15
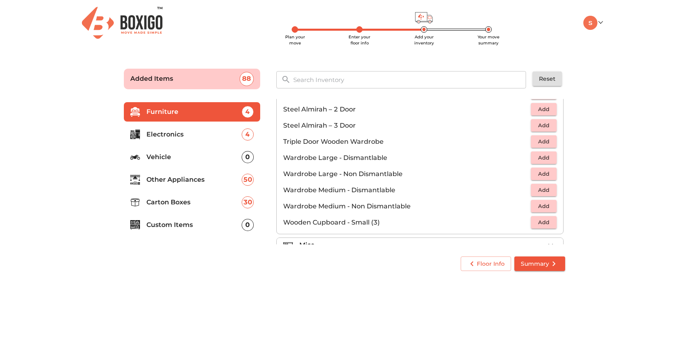
scroll to position [272, 0]
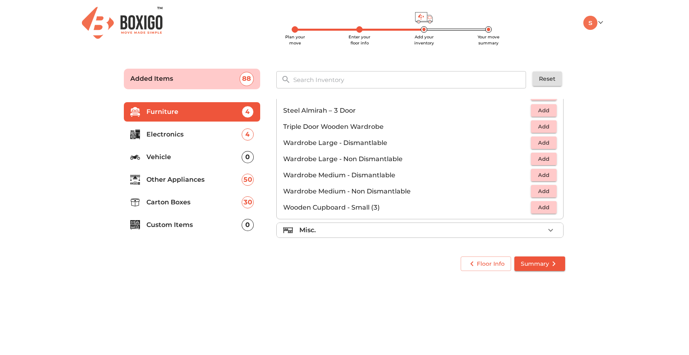
click at [455, 230] on div "Misc." at bounding box center [421, 230] width 245 height 10
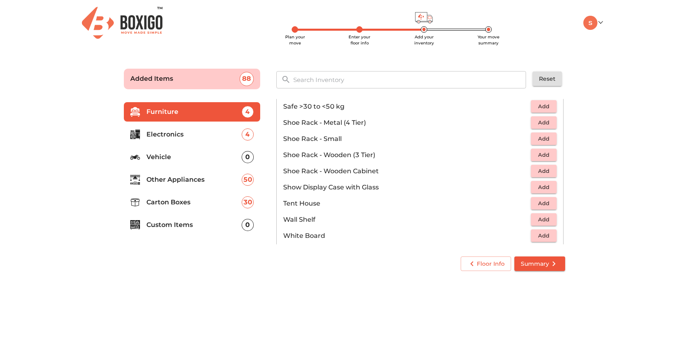
scroll to position [434, 0]
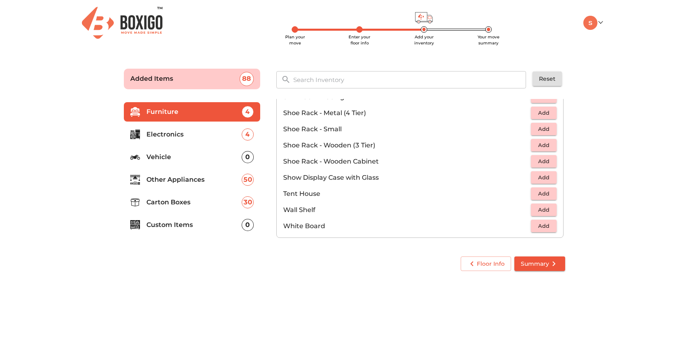
click at [533, 267] on span "Summary" at bounding box center [540, 264] width 38 height 10
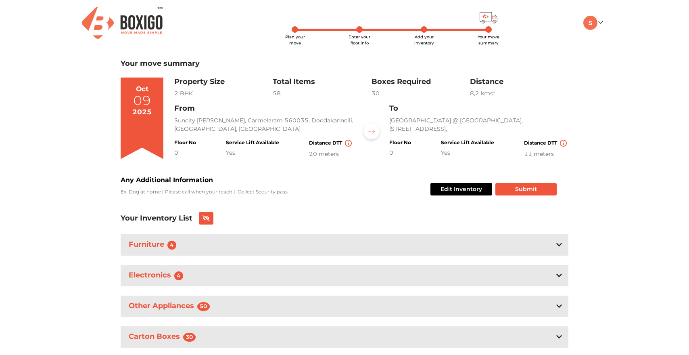
scroll to position [22, 0]
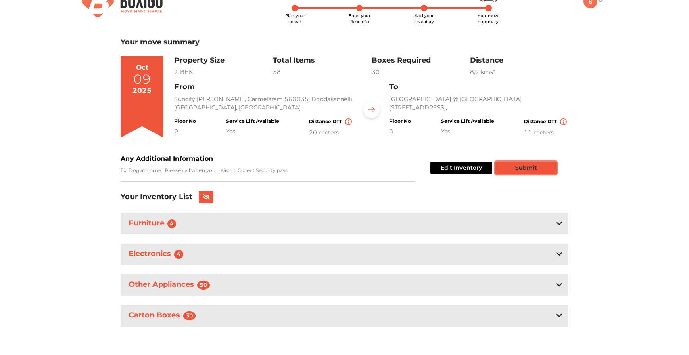
click at [514, 165] on button "Submit" at bounding box center [526, 167] width 61 height 13
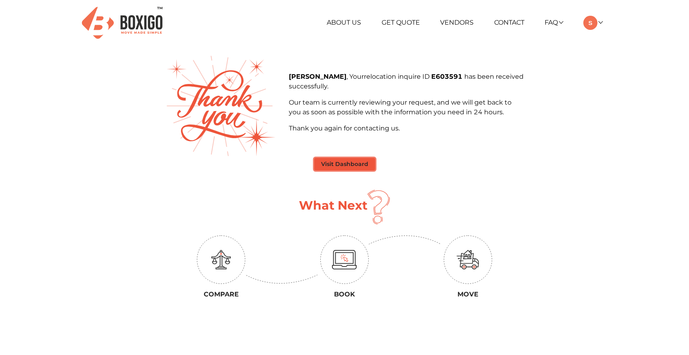
click at [368, 163] on button "Visit Dashboard" at bounding box center [344, 164] width 61 height 13
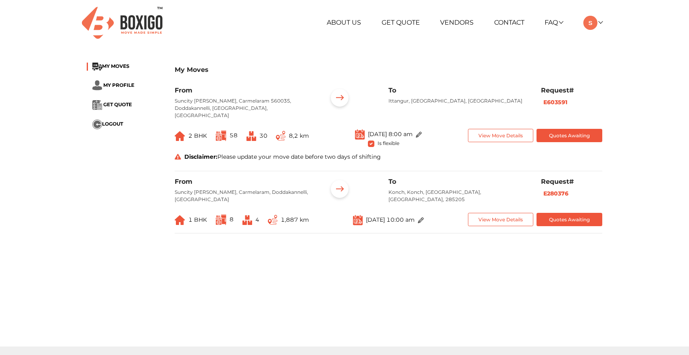
click at [424, 217] on span at bounding box center [419, 220] width 9 height 6
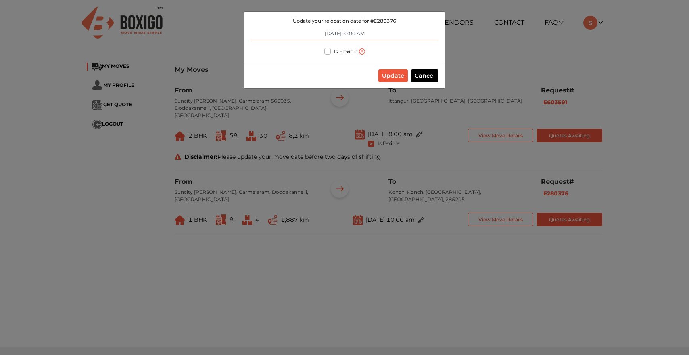
click at [336, 33] on input "[DATE] 10:00 AM" at bounding box center [345, 33] width 188 height 13
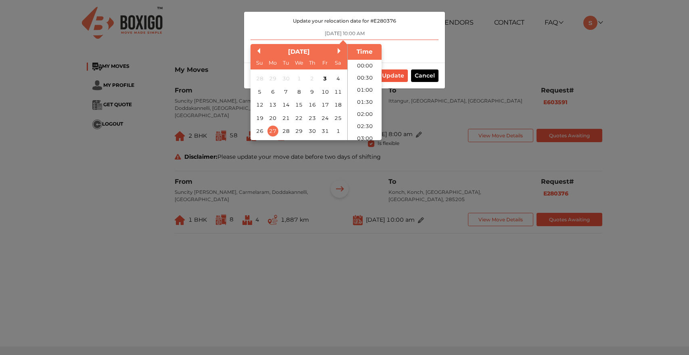
scroll to position [208, 0]
click at [309, 92] on div "9" at bounding box center [312, 91] width 11 height 11
type input "[DATE] 10:00 AM"
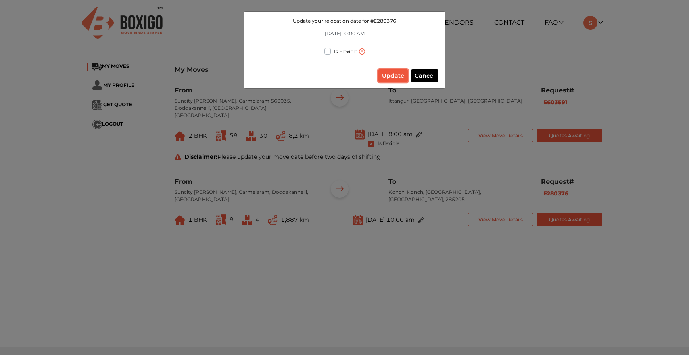
click at [398, 79] on button "Update" at bounding box center [393, 75] width 29 height 13
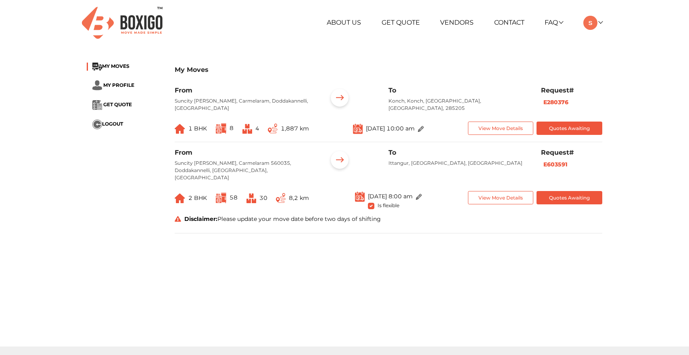
click at [424, 132] on img at bounding box center [421, 129] width 6 height 6
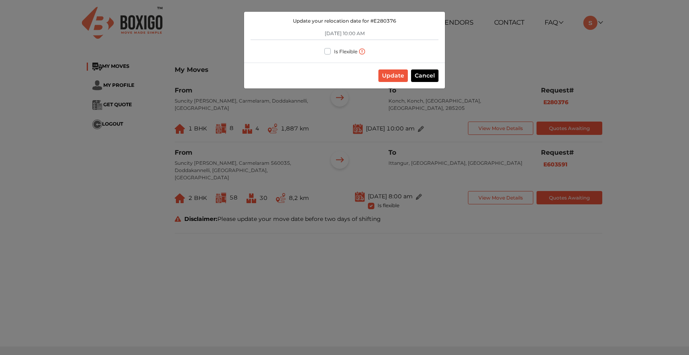
click at [313, 118] on div "Update your relocation date for # E280376 [DATE] 10:00 AM Is Flexible Update Ca…" at bounding box center [344, 177] width 689 height 355
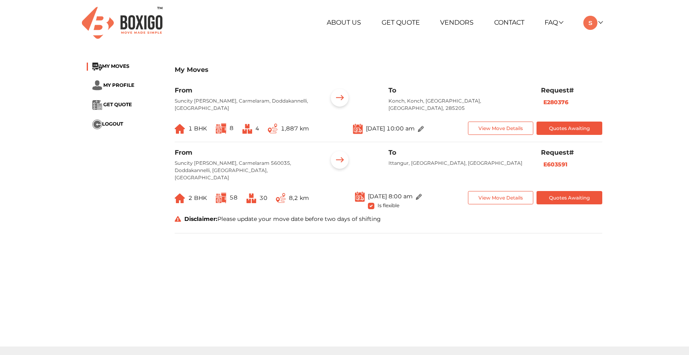
click at [201, 132] on span "1 BHK" at bounding box center [197, 128] width 19 height 7
click at [200, 127] on span "1 BHK" at bounding box center [197, 128] width 19 height 7
click at [550, 128] on button "Quotes Awaiting" at bounding box center [570, 127] width 66 height 13
click at [513, 129] on button "View Move Details" at bounding box center [501, 127] width 66 height 13
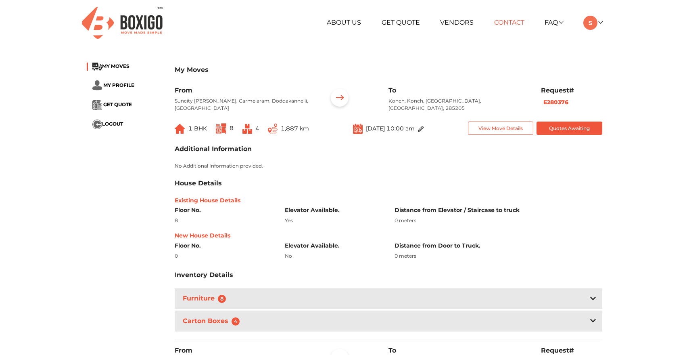
click at [505, 23] on link "Contact" at bounding box center [509, 23] width 30 height 8
